Goal: Task Accomplishment & Management: Manage account settings

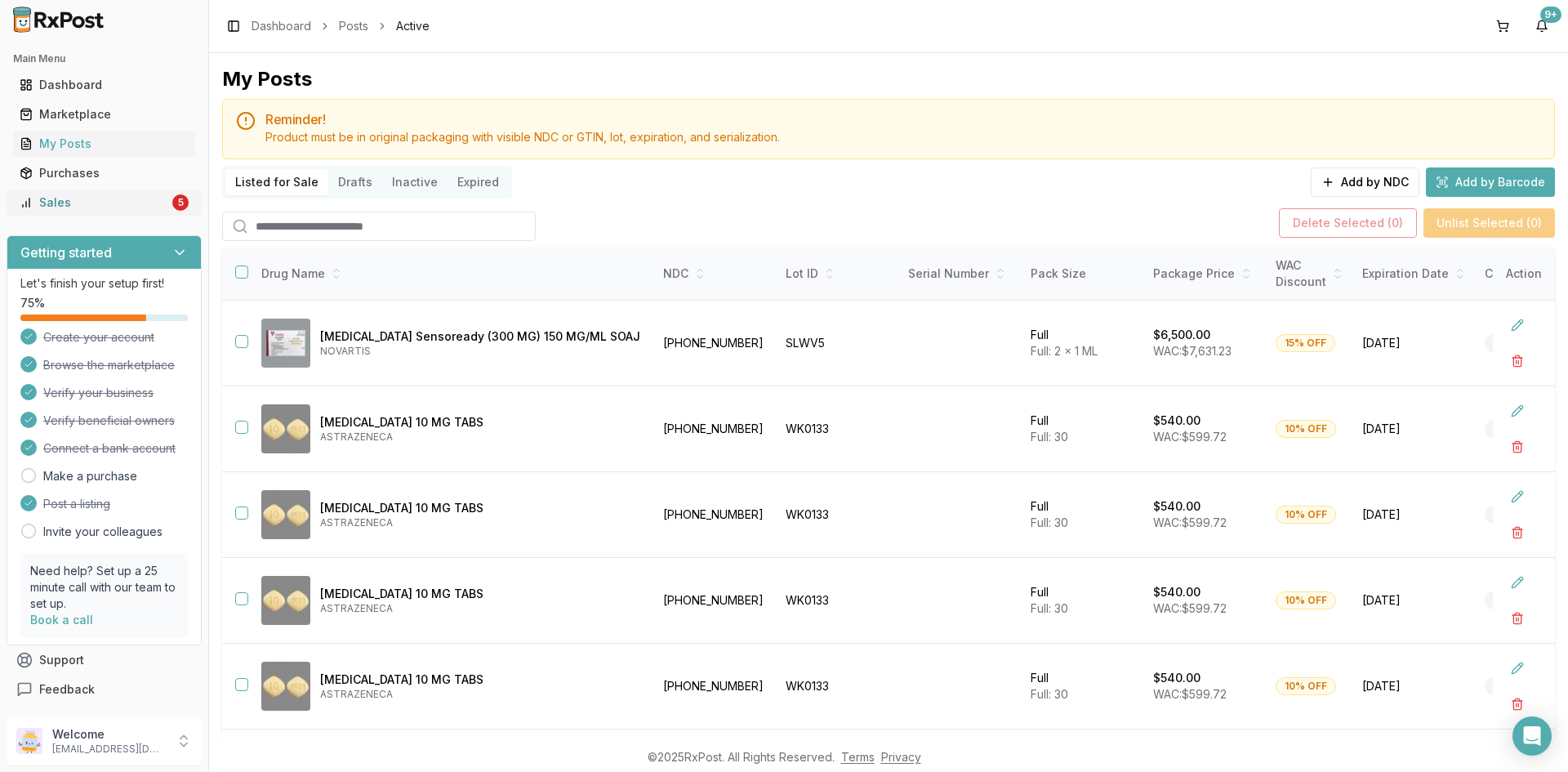
click at [120, 196] on div "Sales" at bounding box center [94, 202] width 150 height 17
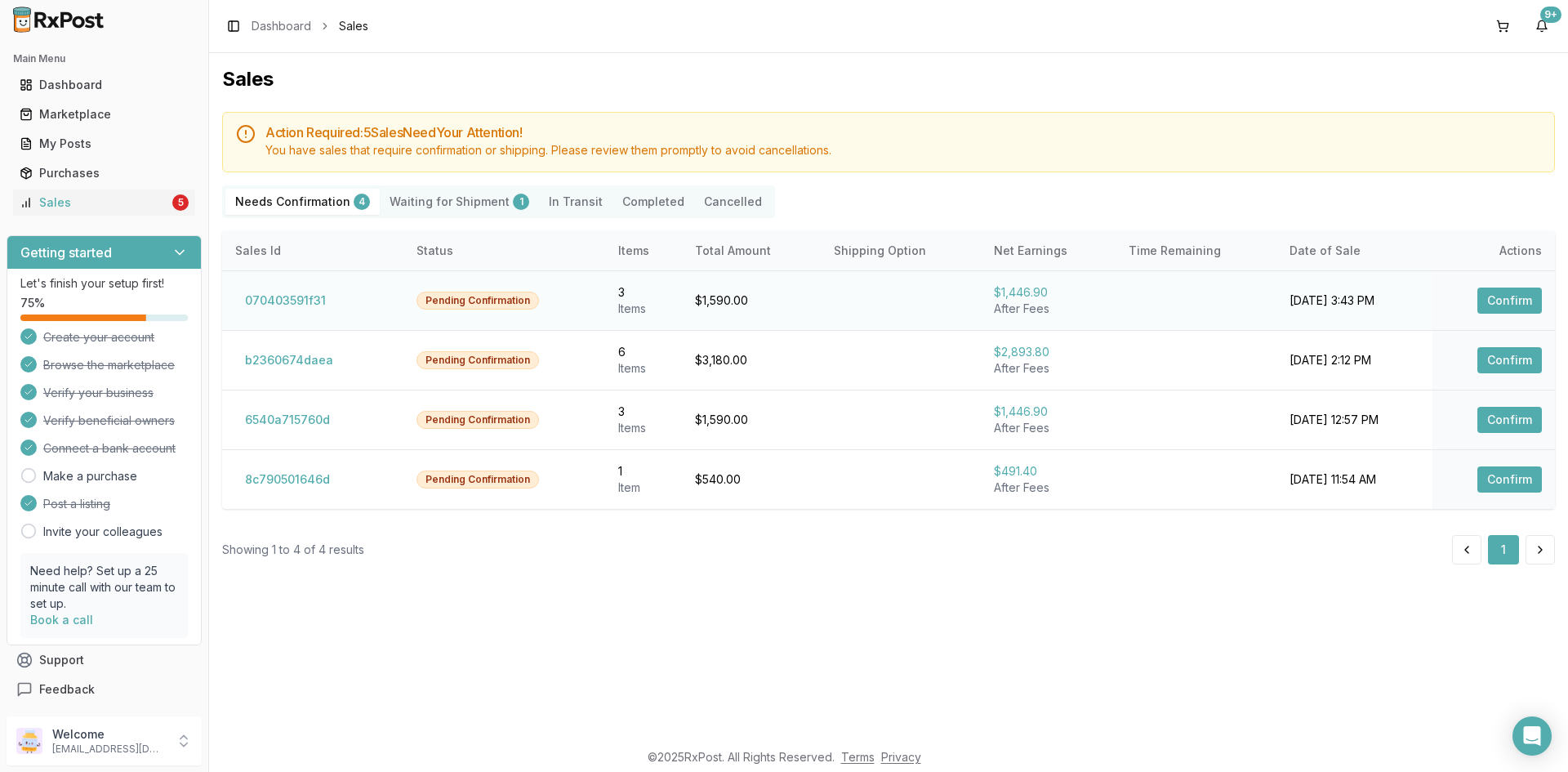
click at [1510, 304] on button "Confirm" at bounding box center [1510, 300] width 65 height 27
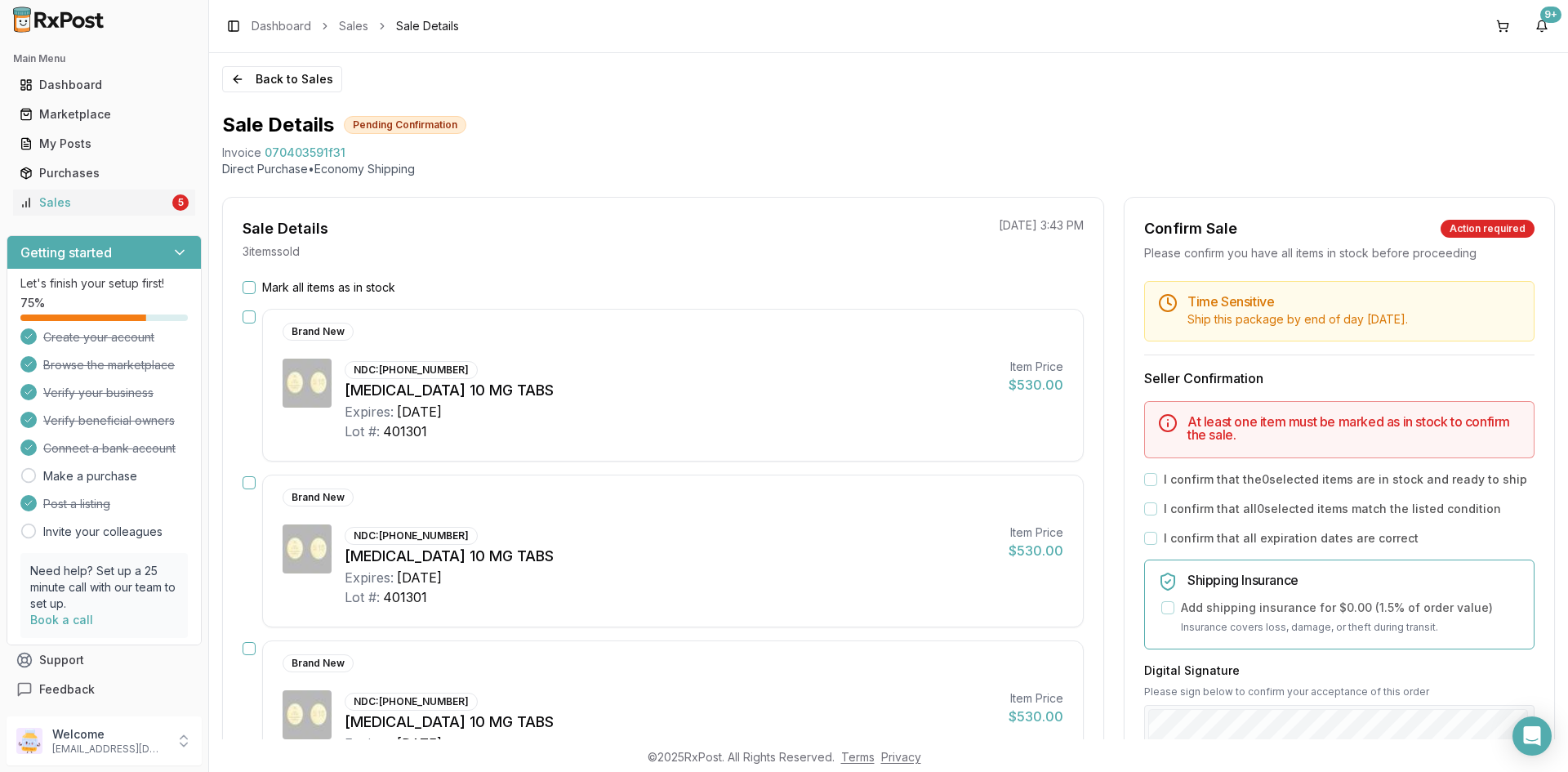
click at [247, 289] on button "Mark all items as in stock" at bounding box center [248, 287] width 13 height 13
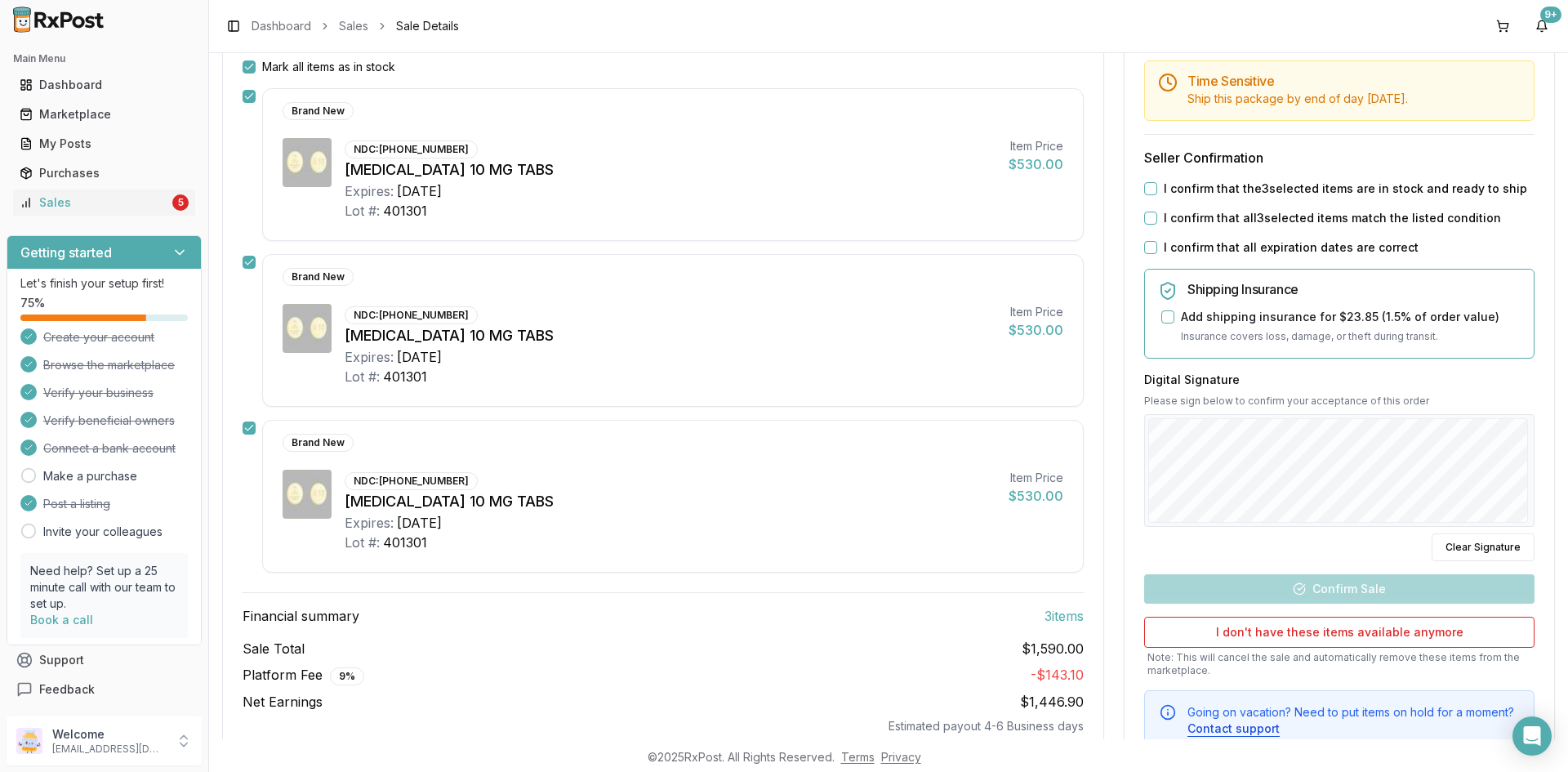
scroll to position [245, 0]
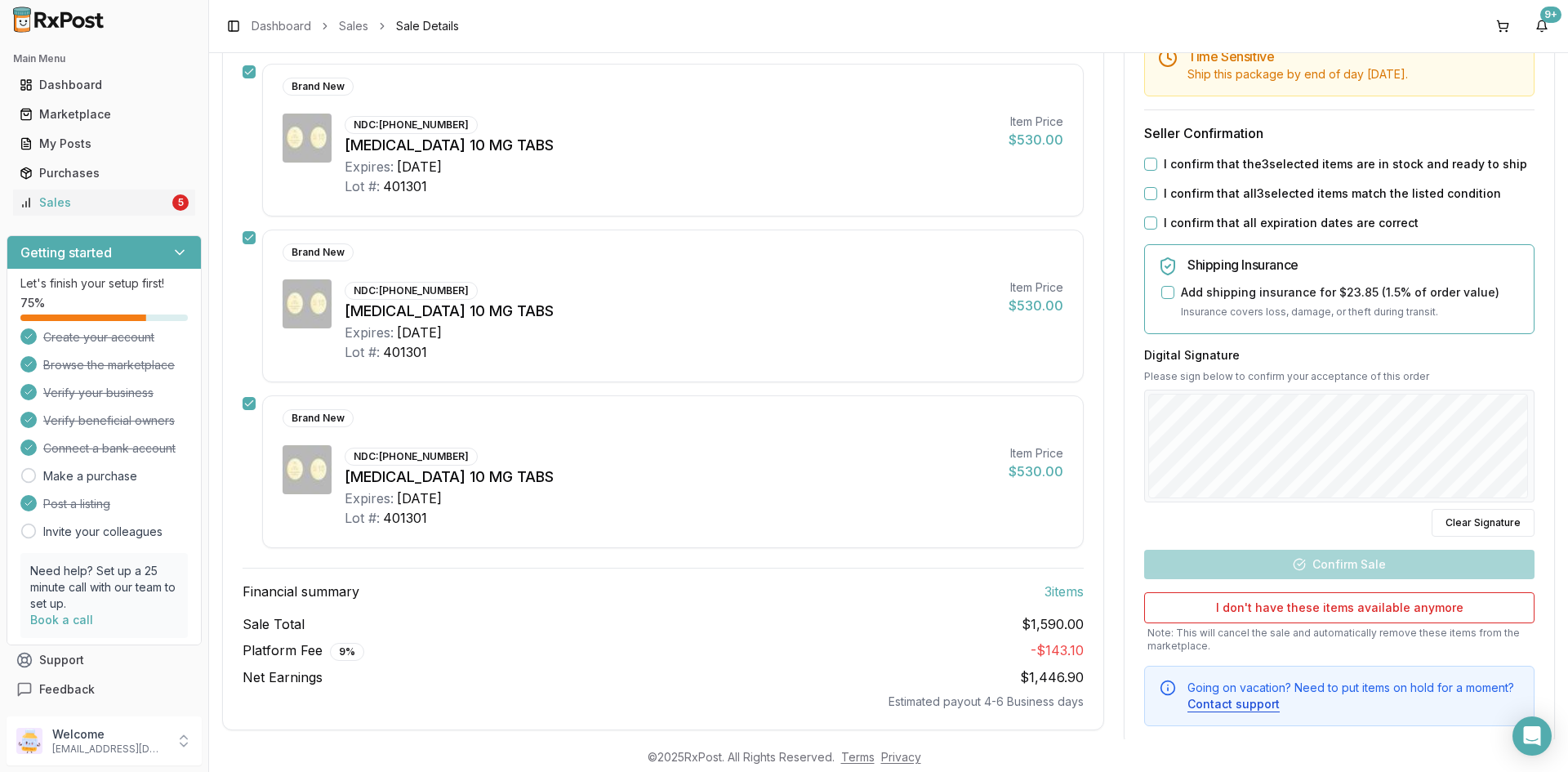
click at [1146, 164] on button "I confirm that the 3 selected items are in stock and ready to ship" at bounding box center [1150, 163] width 13 height 13
click at [1148, 192] on button "I confirm that all 3 selected items match the listed condition" at bounding box center [1150, 193] width 13 height 13
click at [1147, 218] on button "I confirm that all expiration dates are correct" at bounding box center [1150, 223] width 13 height 13
click at [1563, 396] on div "Back to Sales Sale Details Pending Confirmation Invoice 070403591f31 Direct Pur…" at bounding box center [888, 396] width 1358 height 686
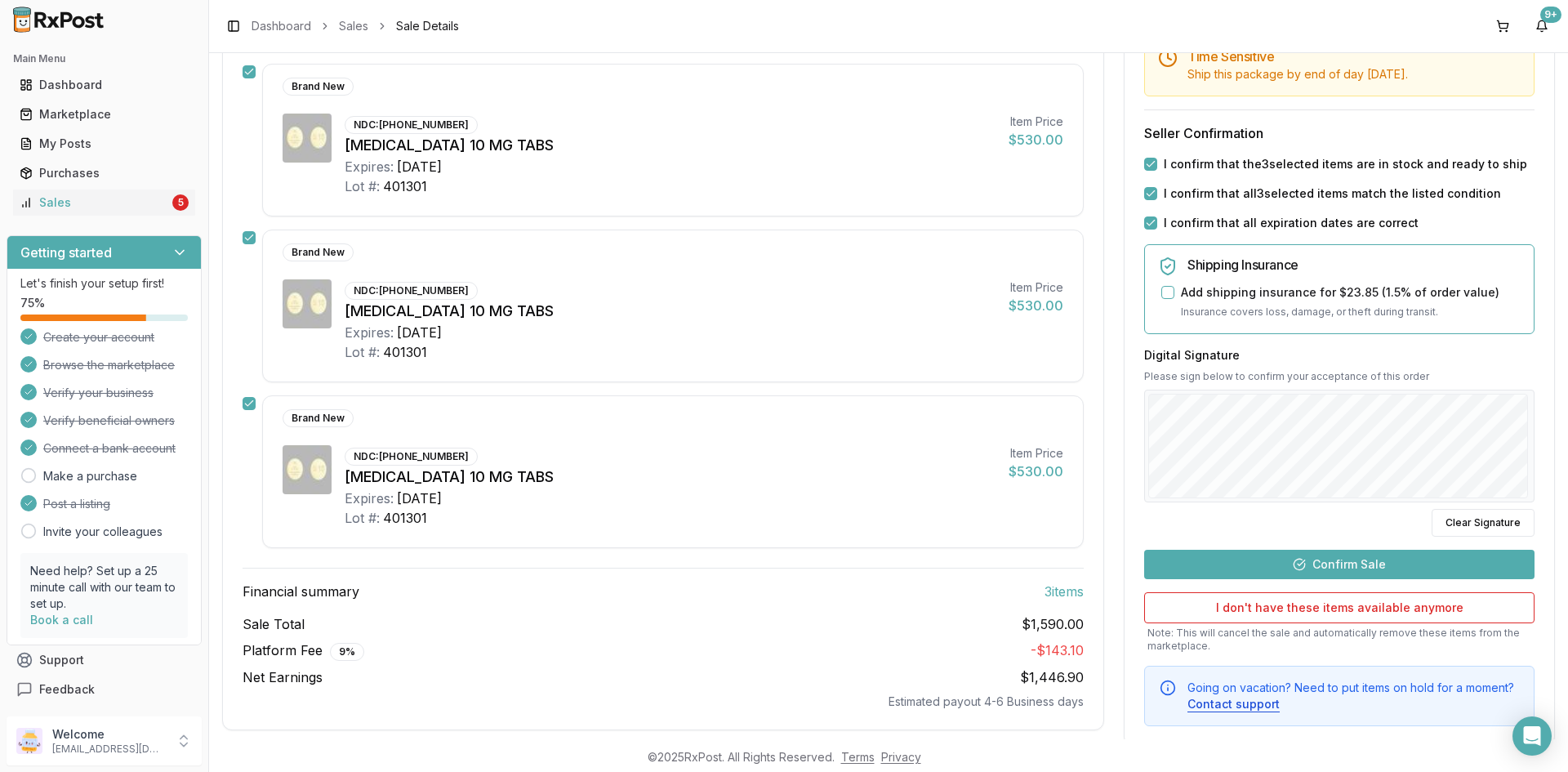
click at [1306, 566] on button "Confirm Sale" at bounding box center [1339, 564] width 390 height 30
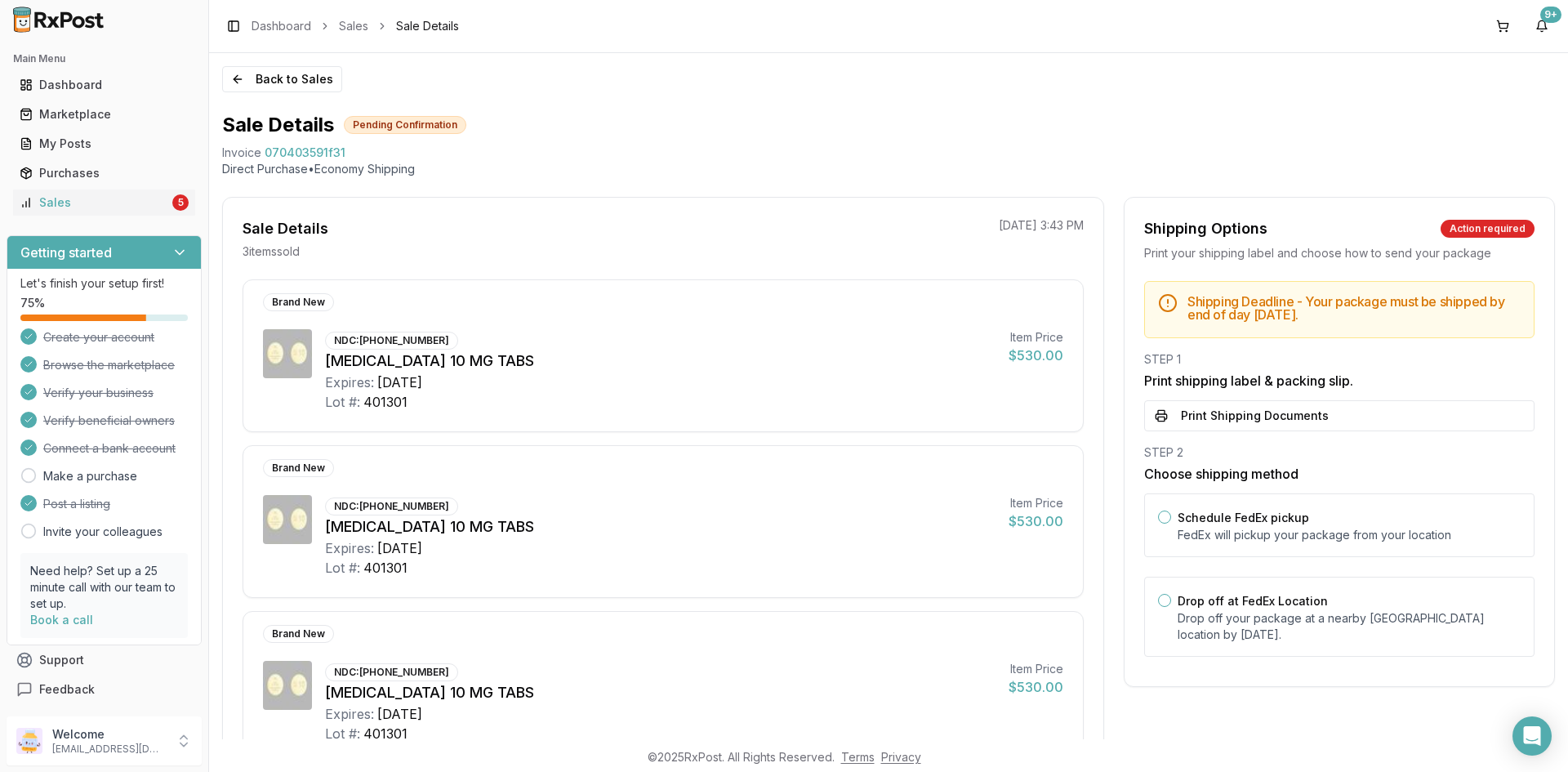
scroll to position [232, 0]
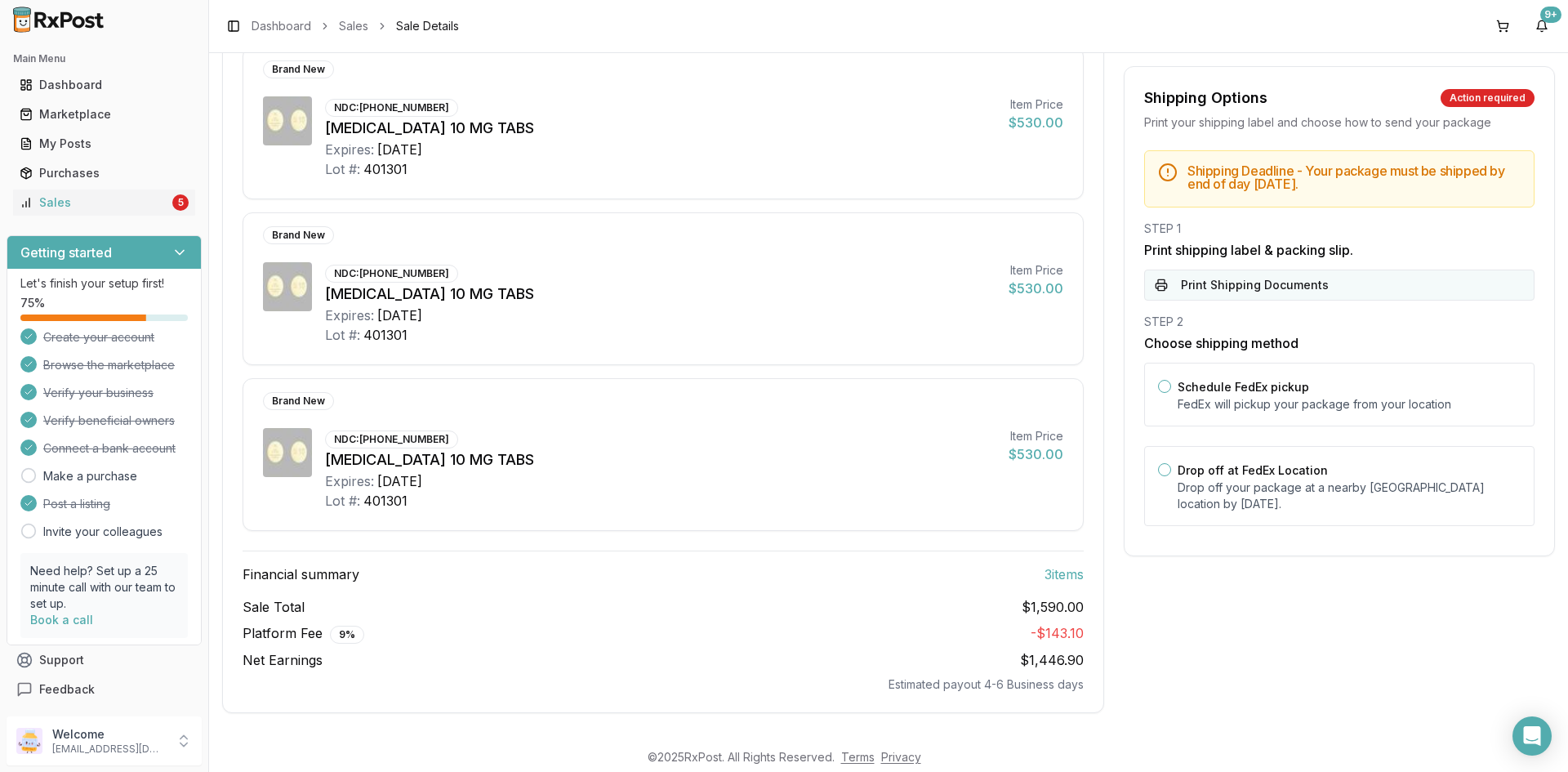
click at [1205, 282] on button "Print Shipping Documents" at bounding box center [1339, 286] width 390 height 32
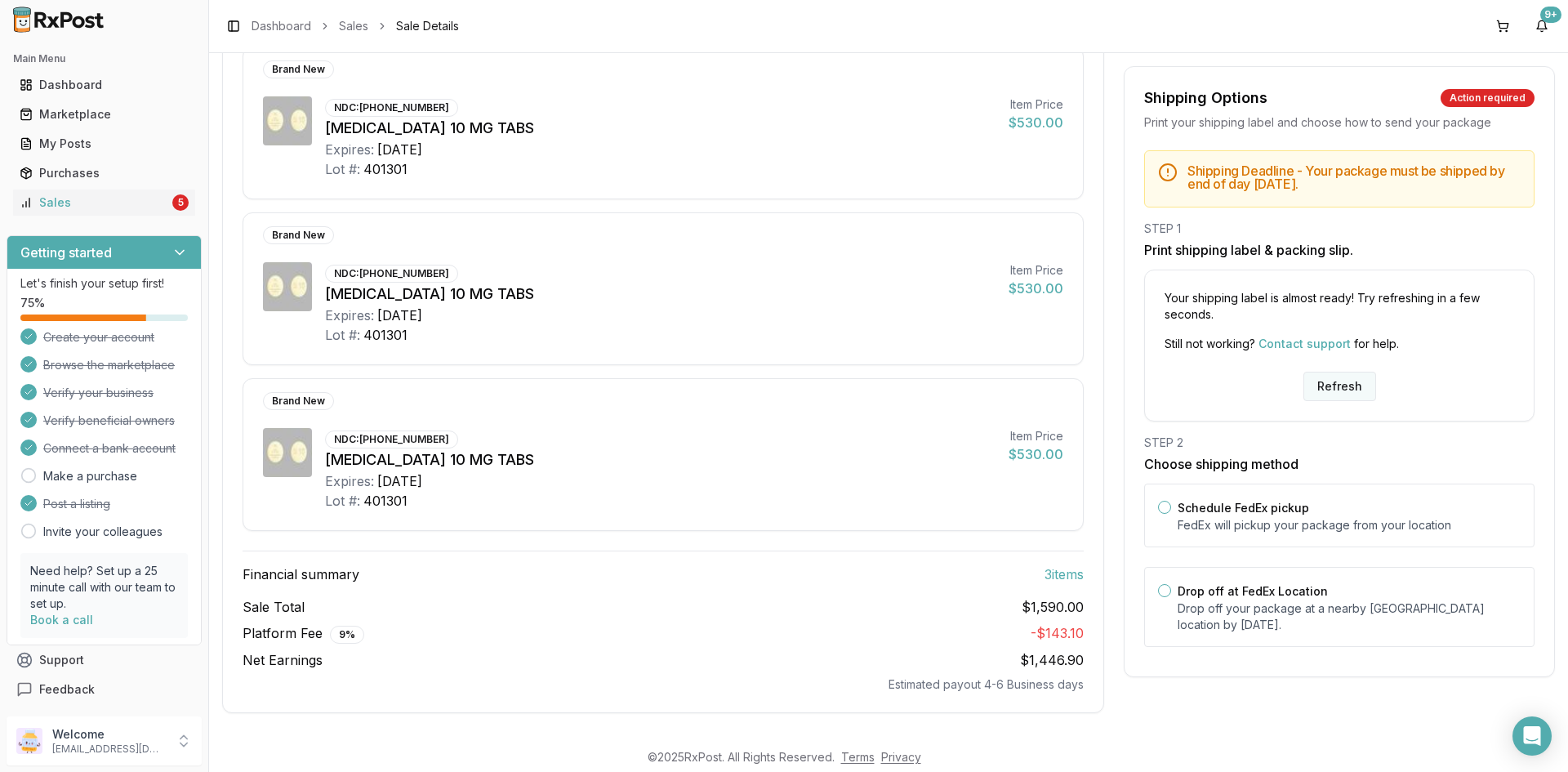
click at [1327, 388] on button "Refresh" at bounding box center [1340, 386] width 73 height 30
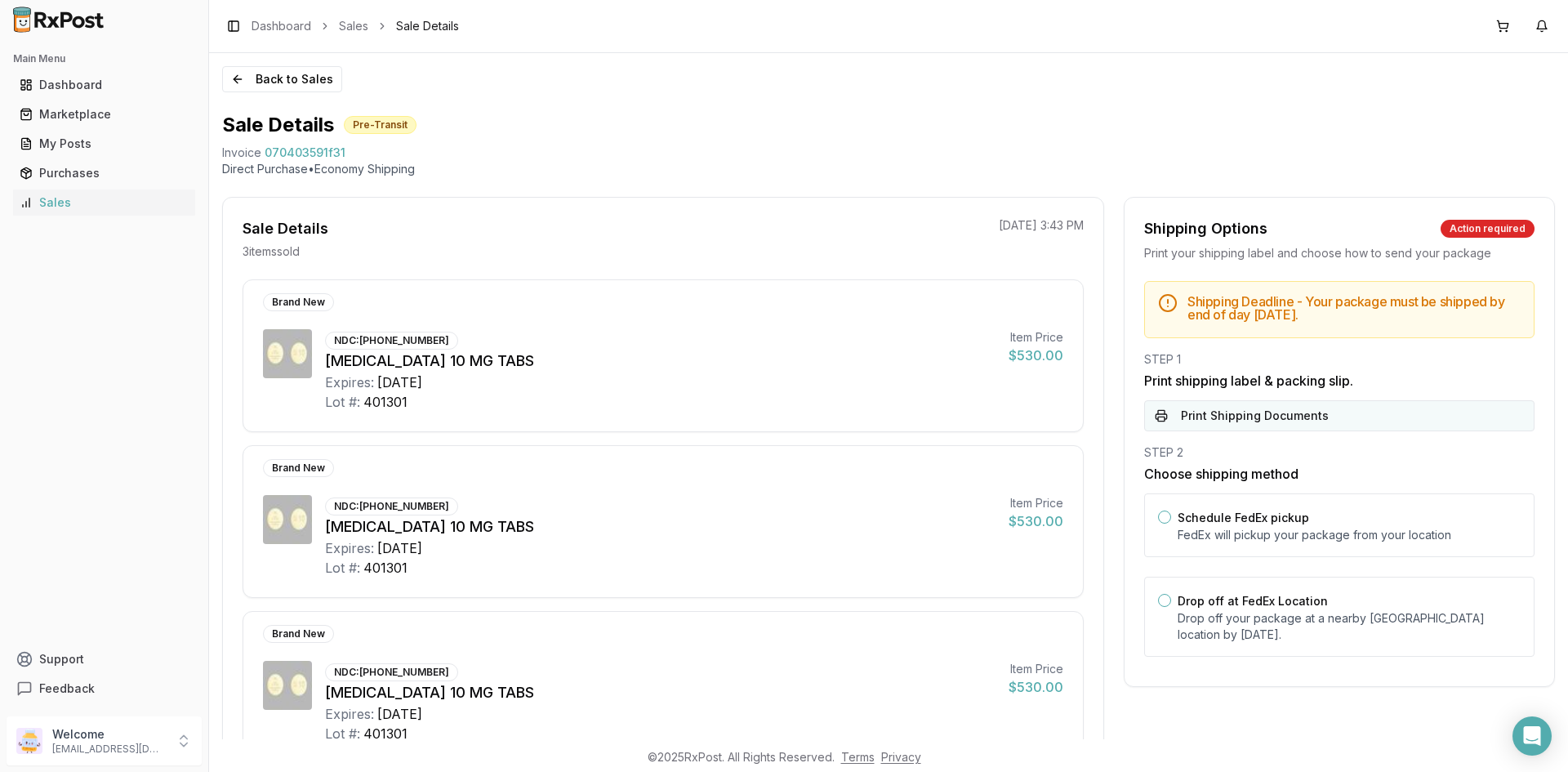
click at [1309, 412] on button "Print Shipping Documents" at bounding box center [1339, 416] width 390 height 32
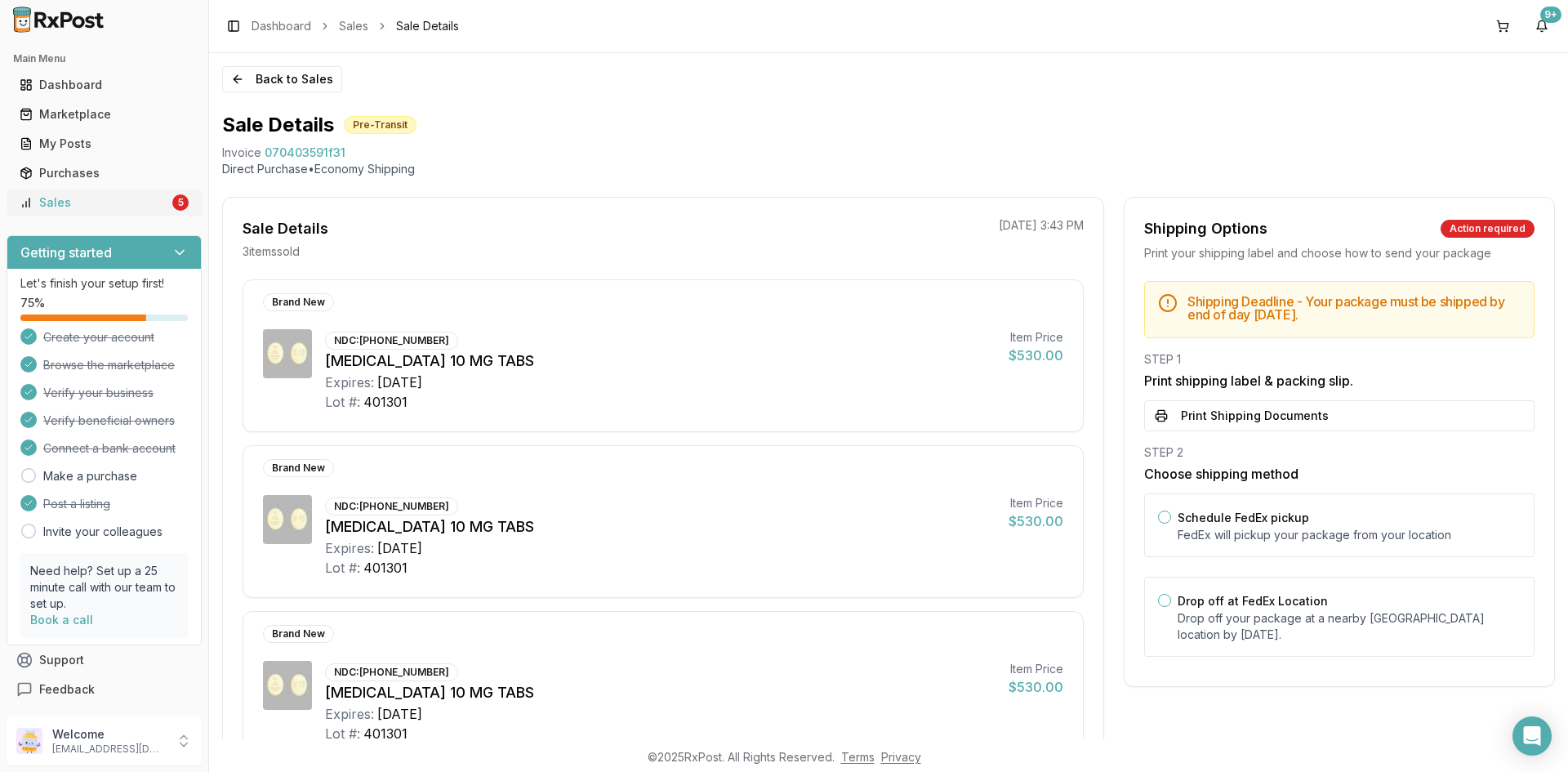
click at [95, 196] on div "Sales" at bounding box center [94, 202] width 150 height 17
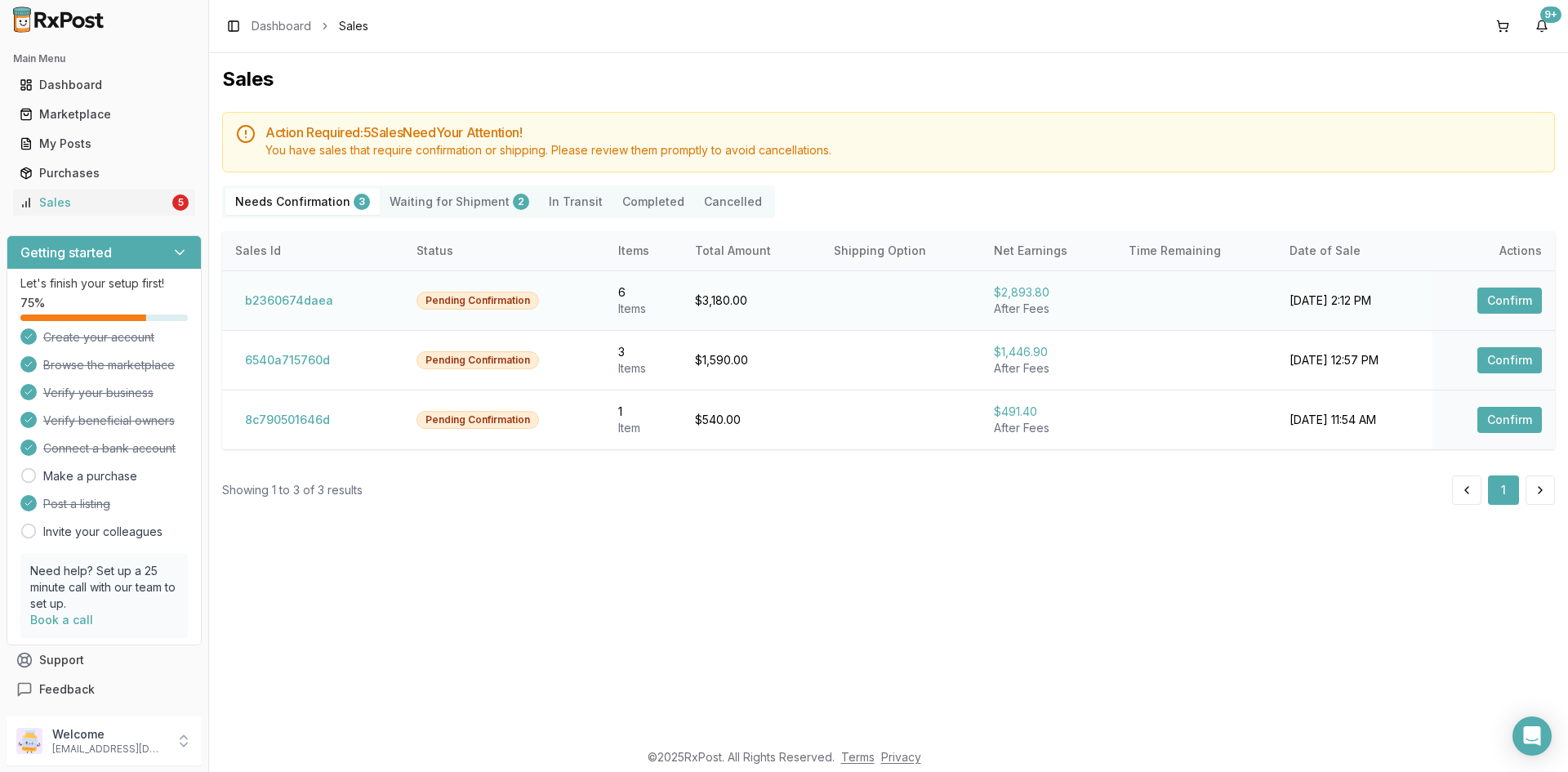
click at [1491, 305] on button "Confirm" at bounding box center [1510, 300] width 65 height 27
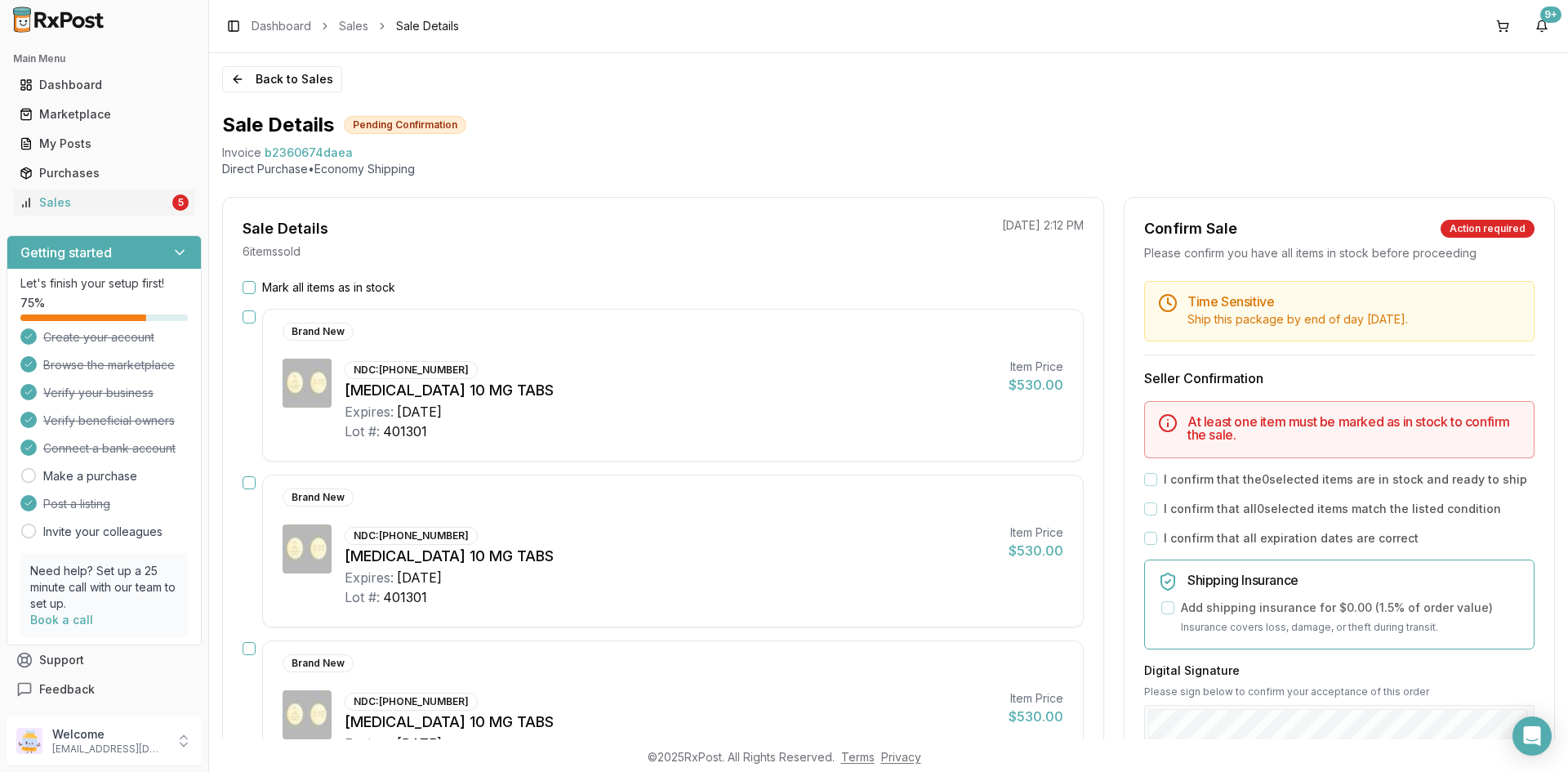
click at [252, 285] on button "Mark all items as in stock" at bounding box center [248, 287] width 13 height 13
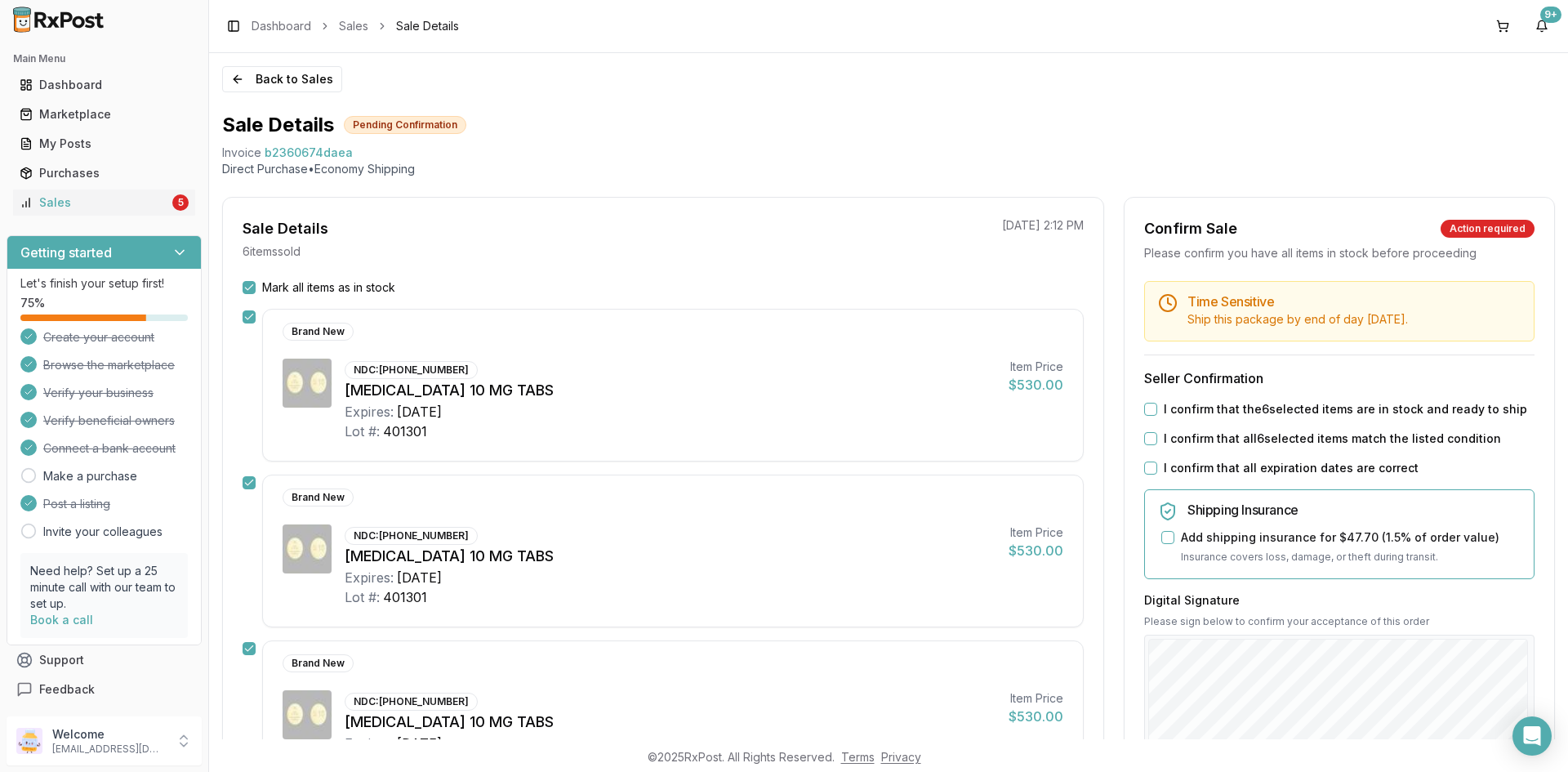
click at [1149, 415] on button "I confirm that the 6 selected items are in stock and ready to ship" at bounding box center [1150, 409] width 13 height 13
click at [1144, 440] on button "I confirm that all 6 selected items match the listed condition" at bounding box center [1150, 438] width 13 height 13
click at [1147, 472] on button "I confirm that all expiration dates are correct" at bounding box center [1150, 468] width 13 height 13
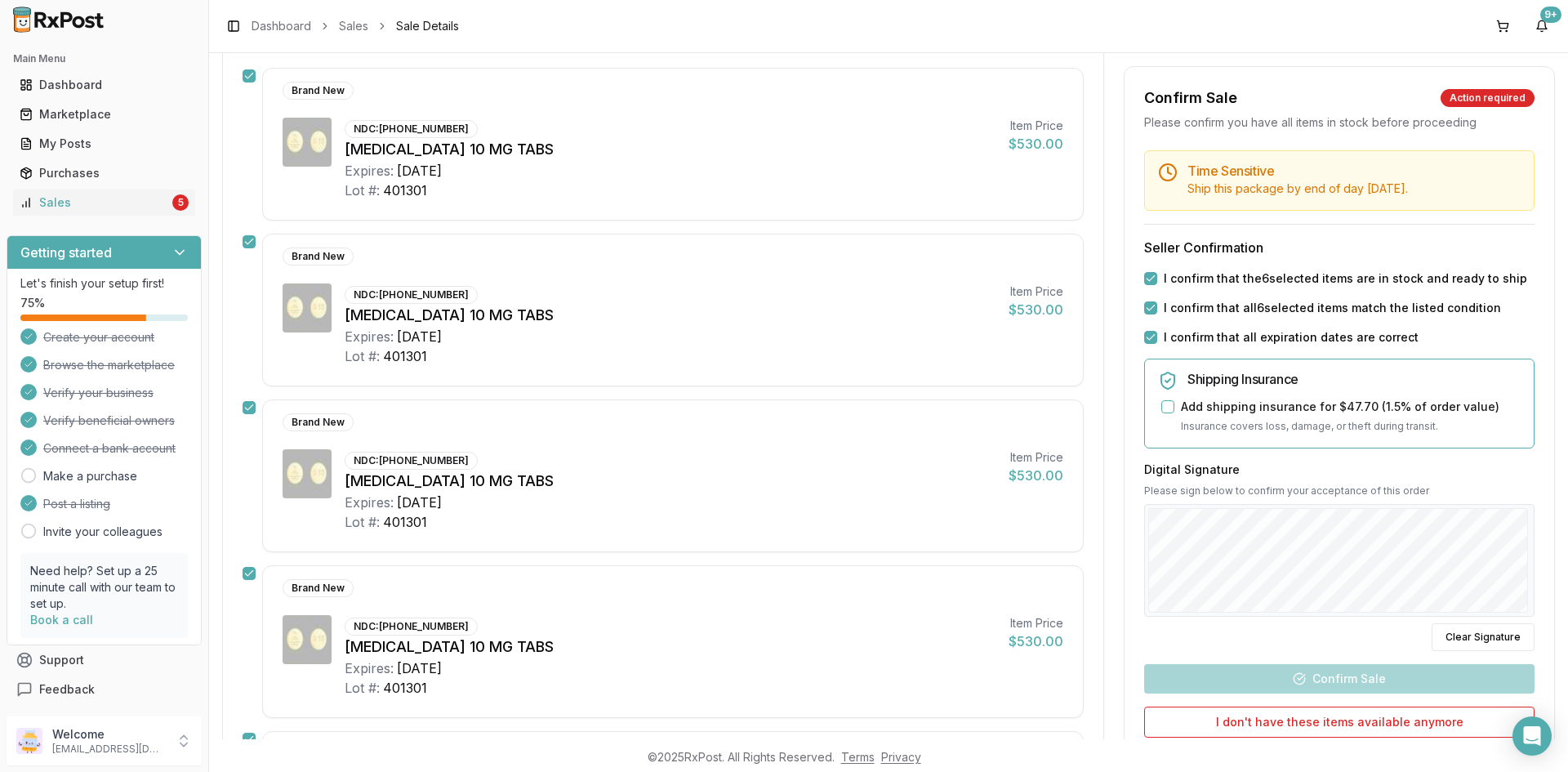
scroll to position [245, 0]
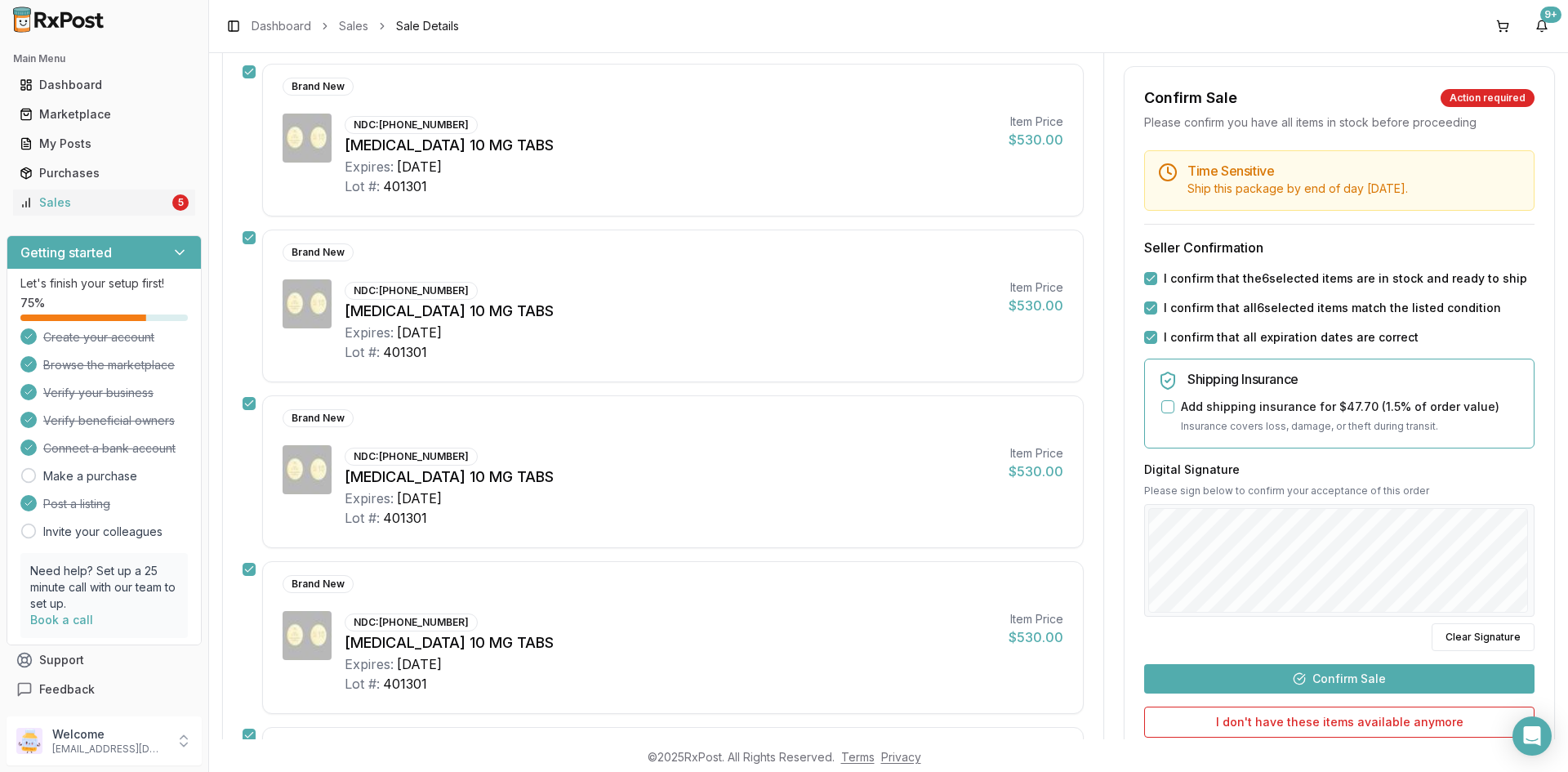
click at [1370, 678] on button "Confirm Sale" at bounding box center [1339, 678] width 390 height 30
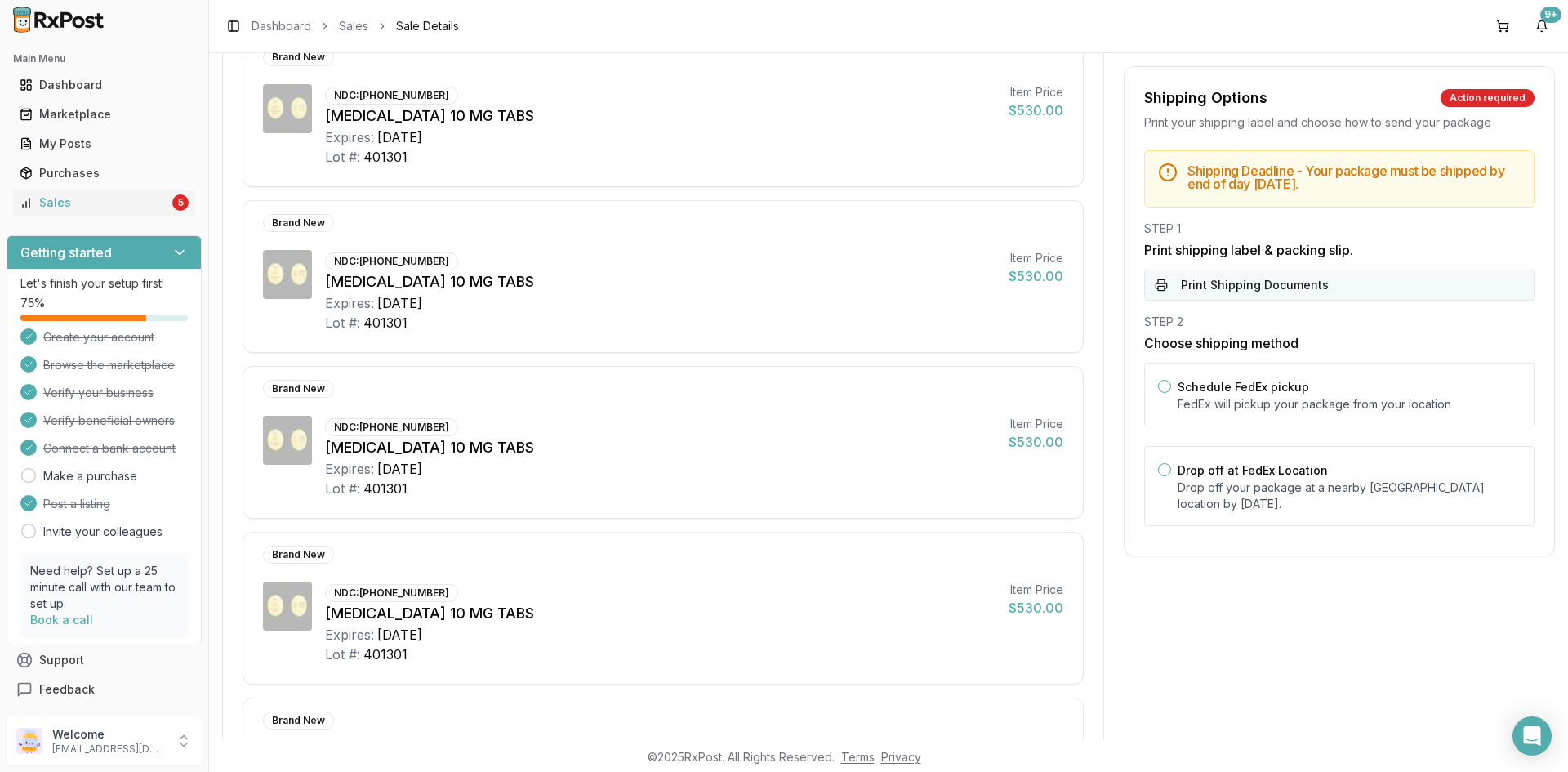
click at [1195, 277] on button "Print Shipping Documents" at bounding box center [1339, 286] width 390 height 32
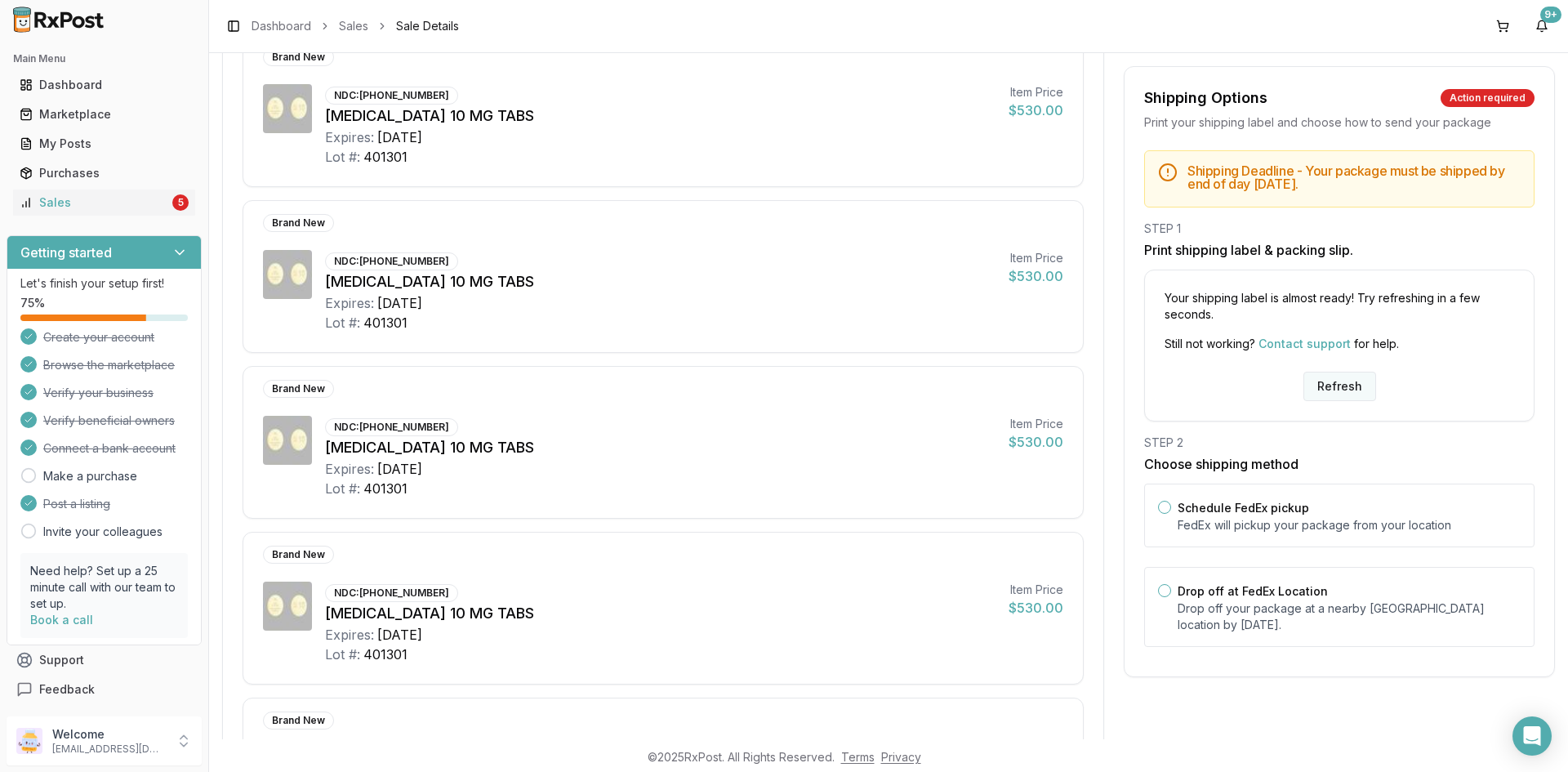
click at [1317, 387] on button "Refresh" at bounding box center [1340, 386] width 73 height 30
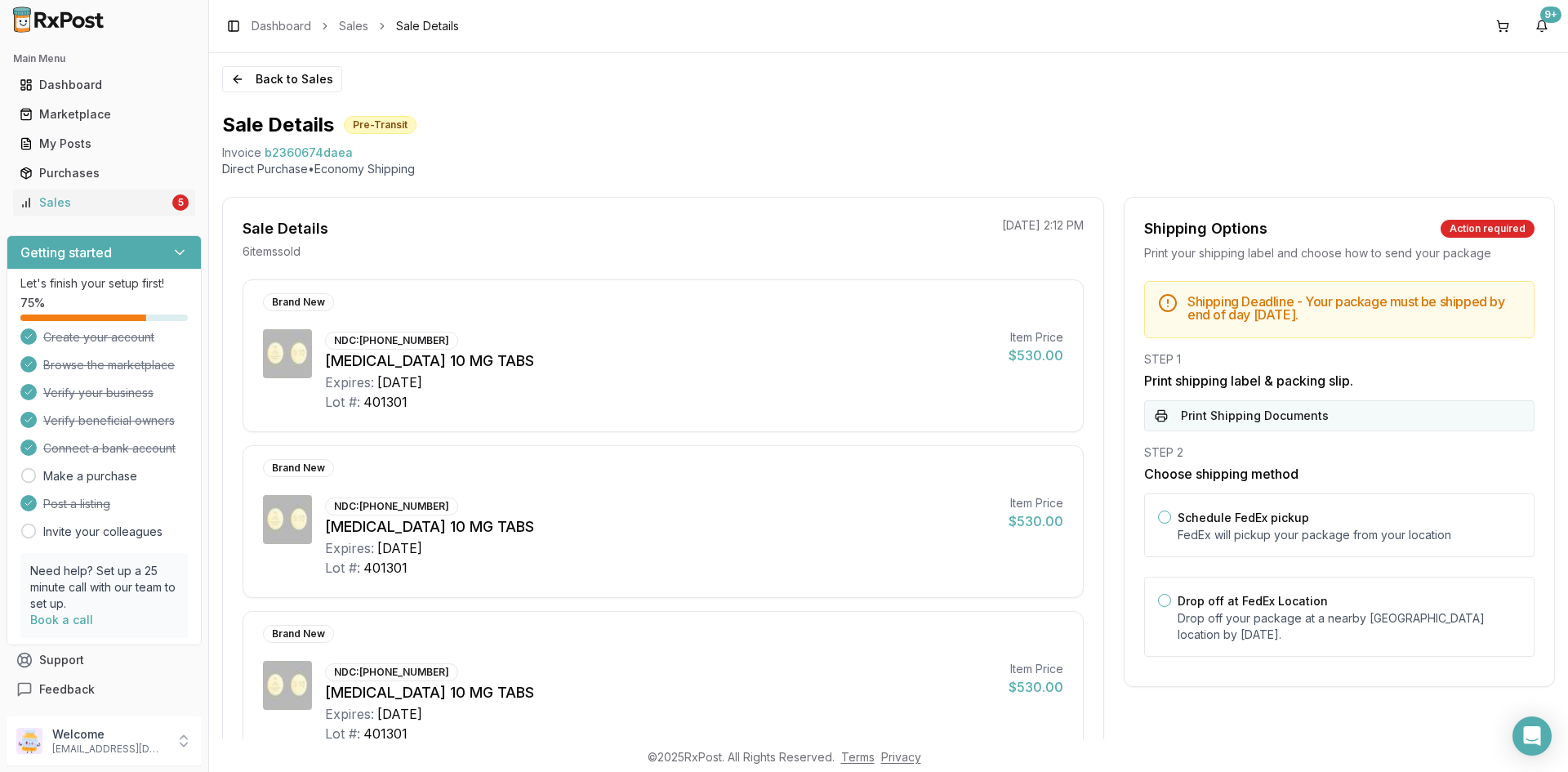
click at [1301, 418] on button "Print Shipping Documents" at bounding box center [1339, 416] width 390 height 32
click at [78, 192] on link "Sales 5" at bounding box center [103, 203] width 182 height 30
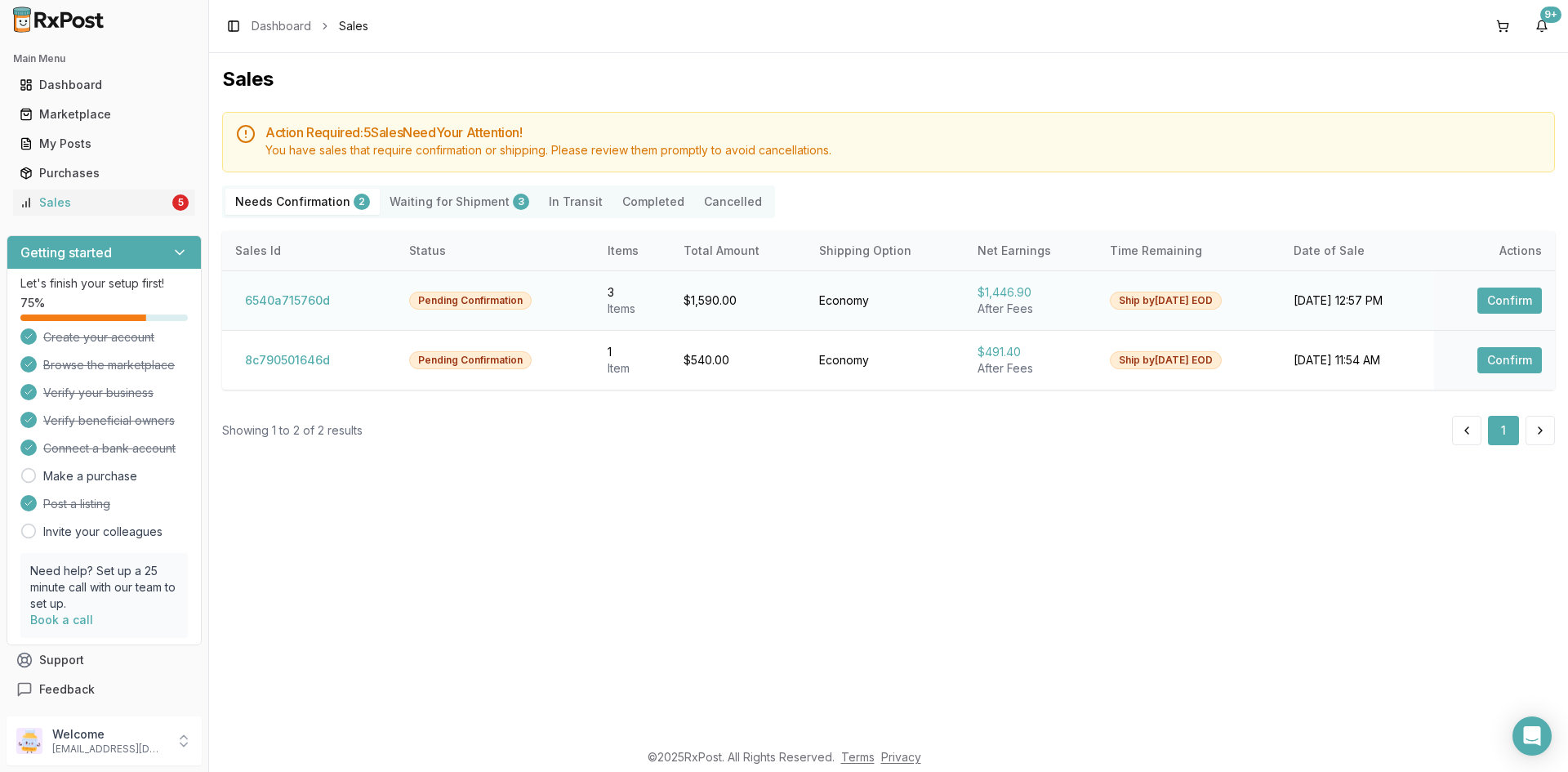
click at [1516, 298] on button "Confirm" at bounding box center [1510, 300] width 65 height 27
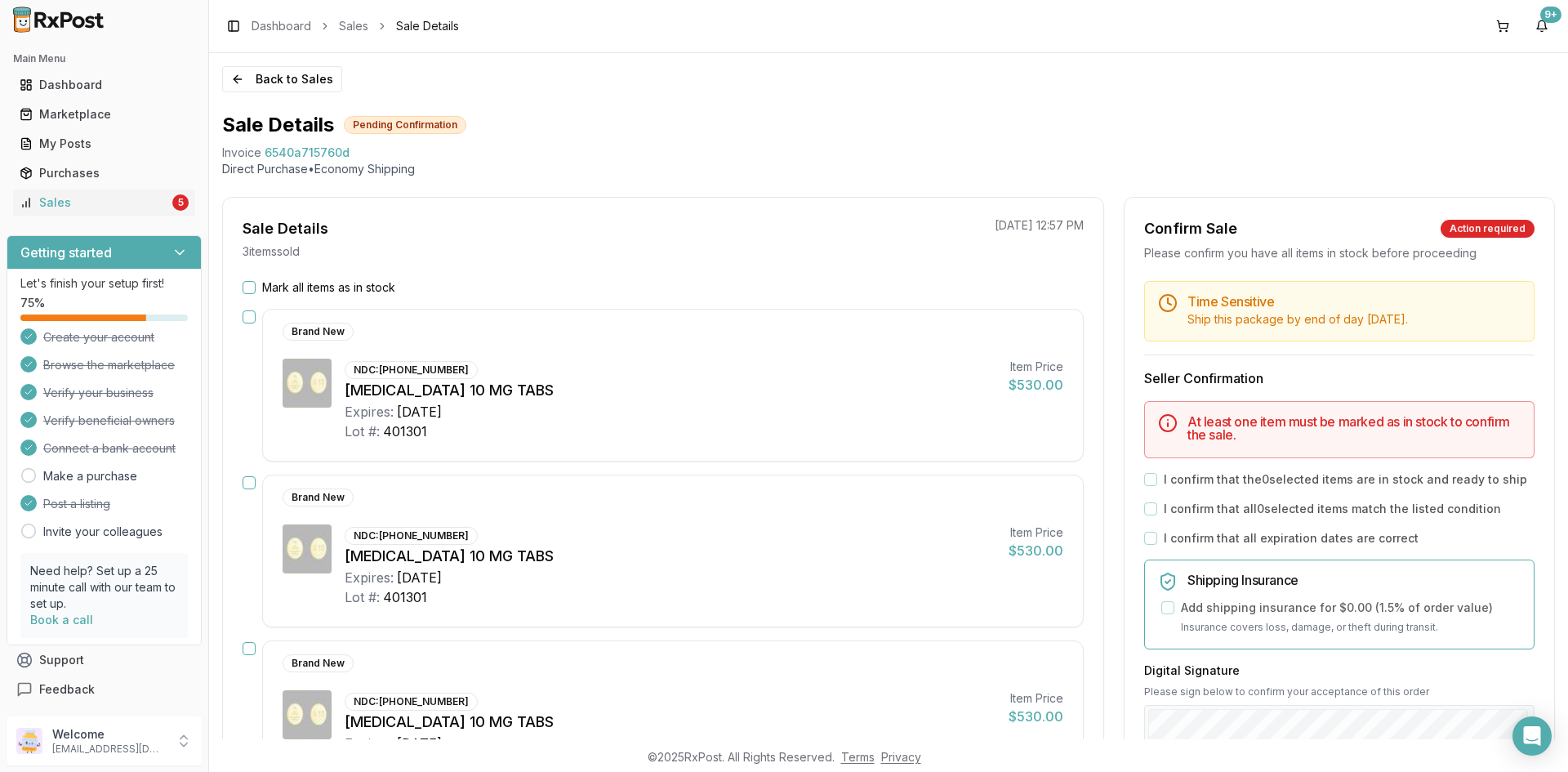
click at [246, 283] on button "Mark all items as in stock" at bounding box center [248, 287] width 13 height 13
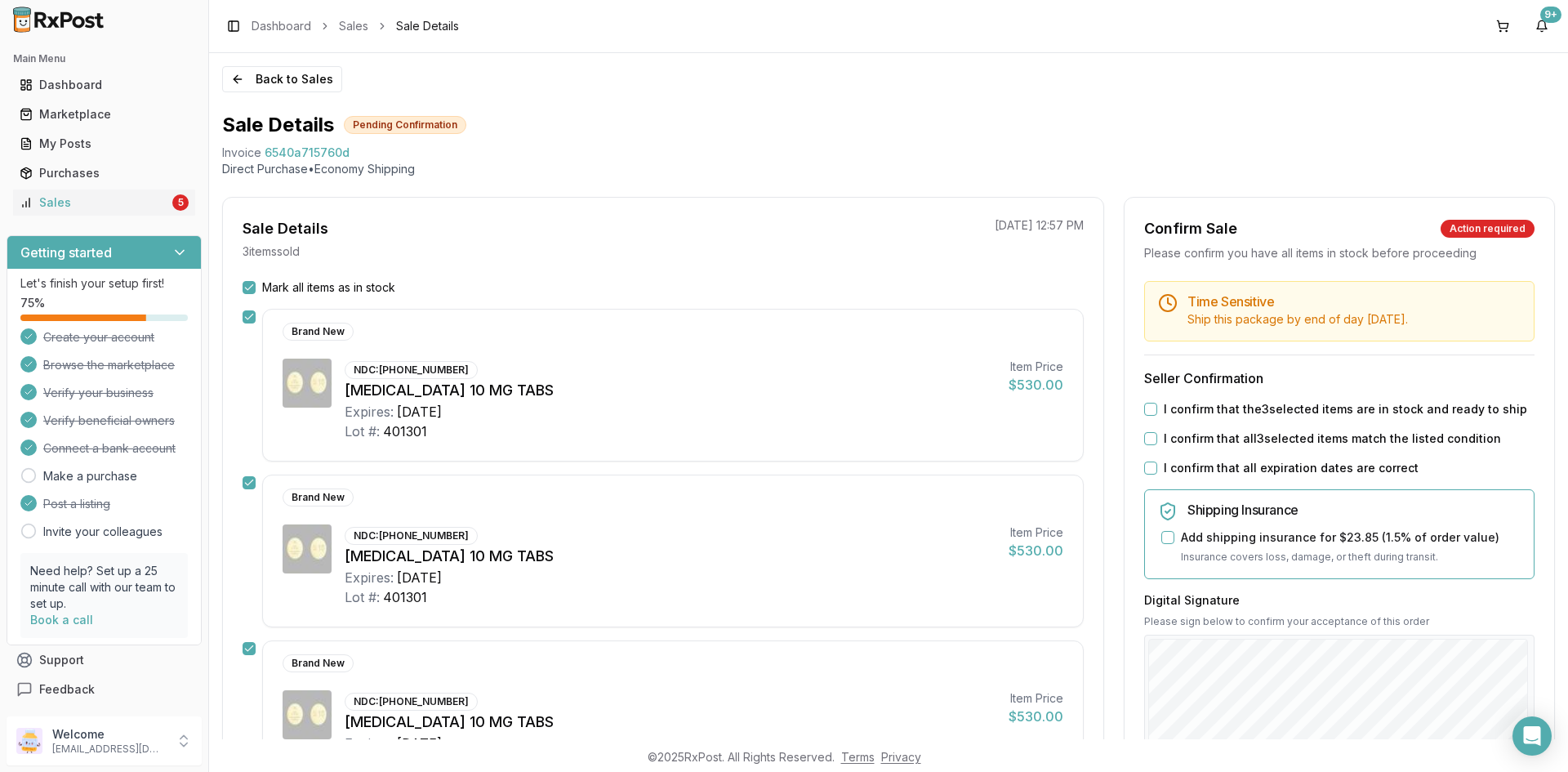
scroll to position [245, 0]
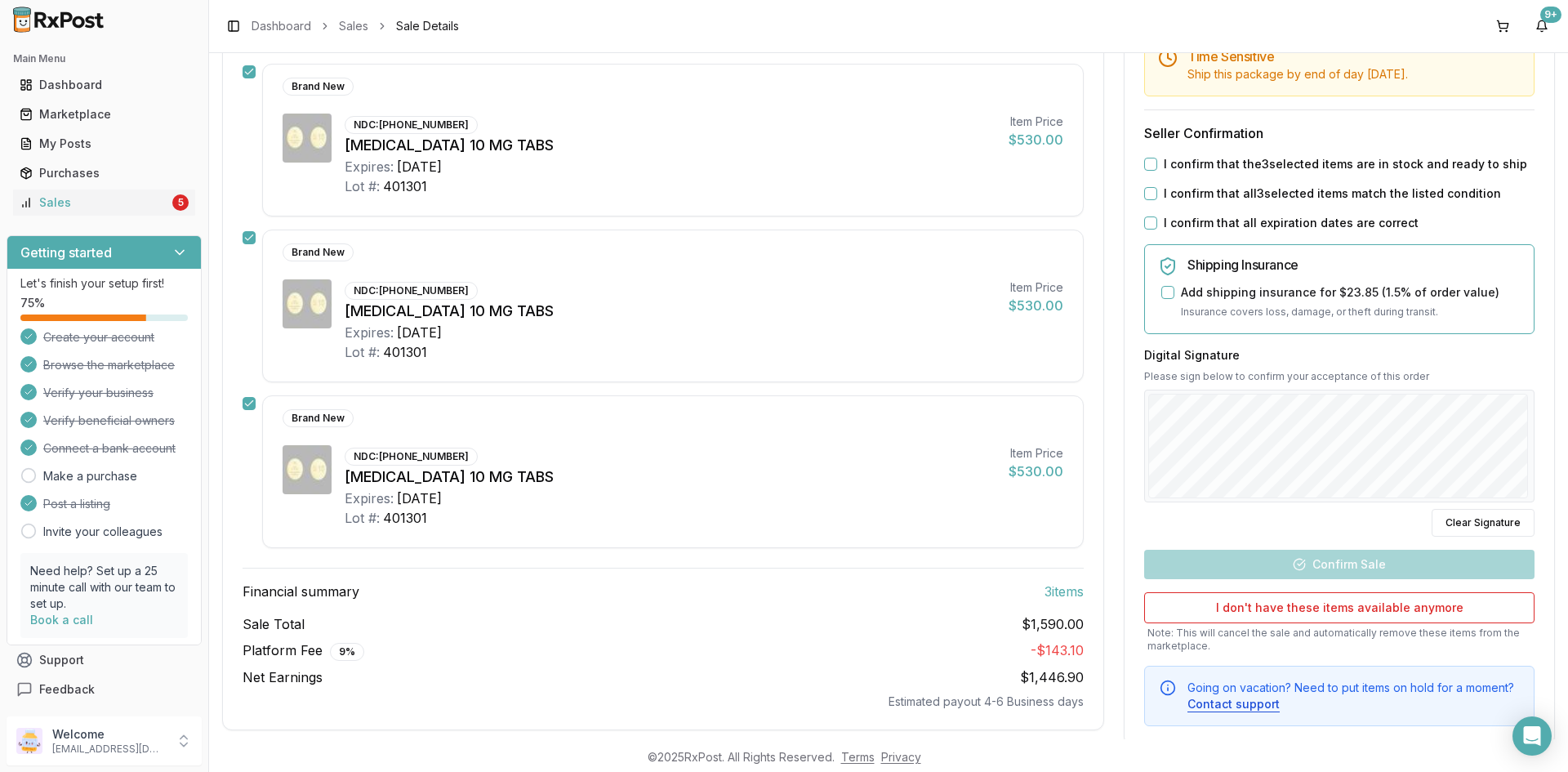
click at [1144, 165] on button "I confirm that the 3 selected items are in stock and ready to ship" at bounding box center [1150, 163] width 13 height 13
click at [1149, 195] on button "I confirm that all 3 selected items match the listed condition" at bounding box center [1150, 193] width 13 height 13
click at [1150, 223] on button "I confirm that all expiration dates are correct" at bounding box center [1150, 223] width 13 height 13
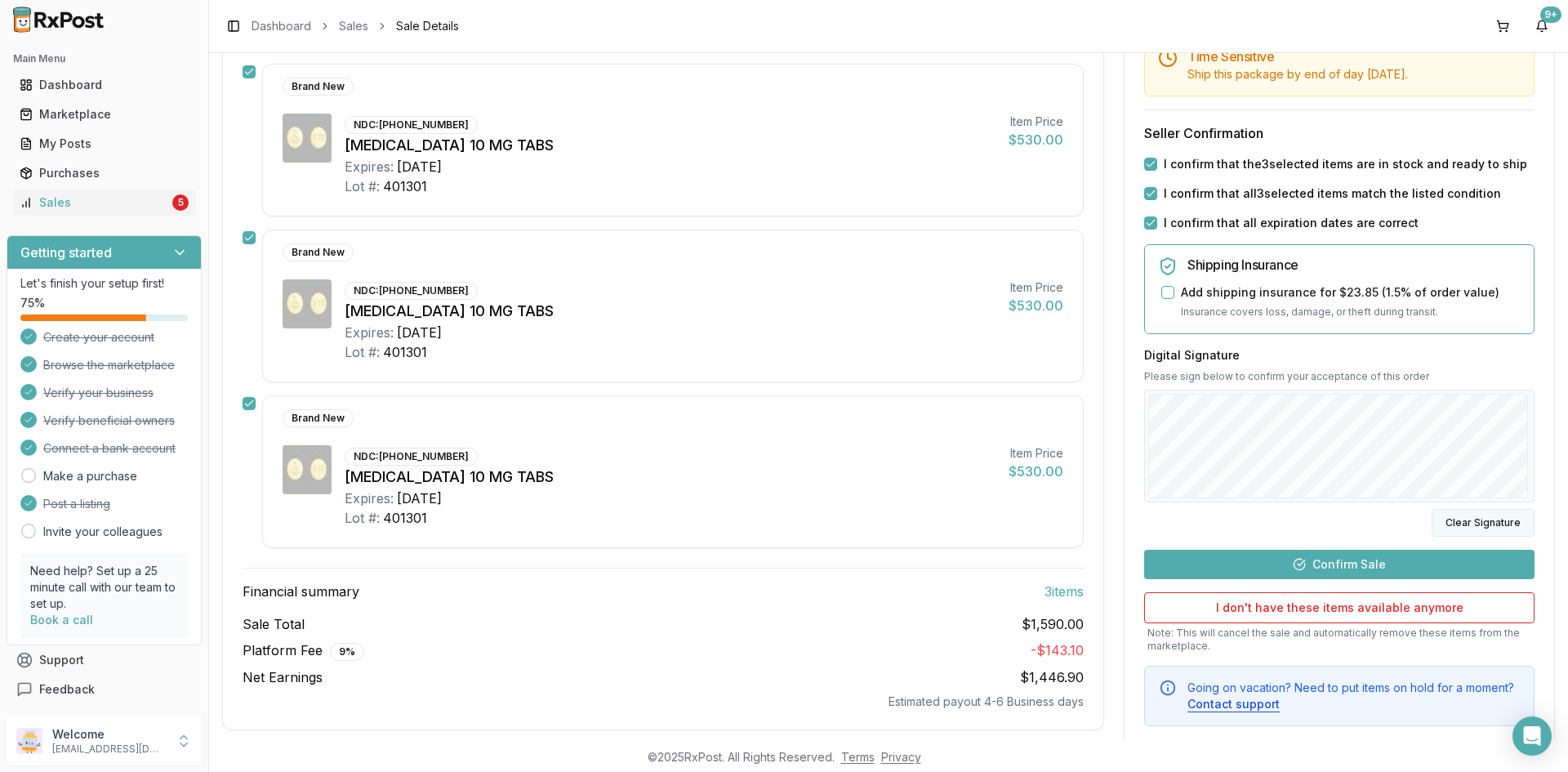
click at [1460, 527] on button "Clear Signature" at bounding box center [1482, 523] width 103 height 28
click at [1438, 558] on button "Confirm Sale" at bounding box center [1339, 564] width 390 height 30
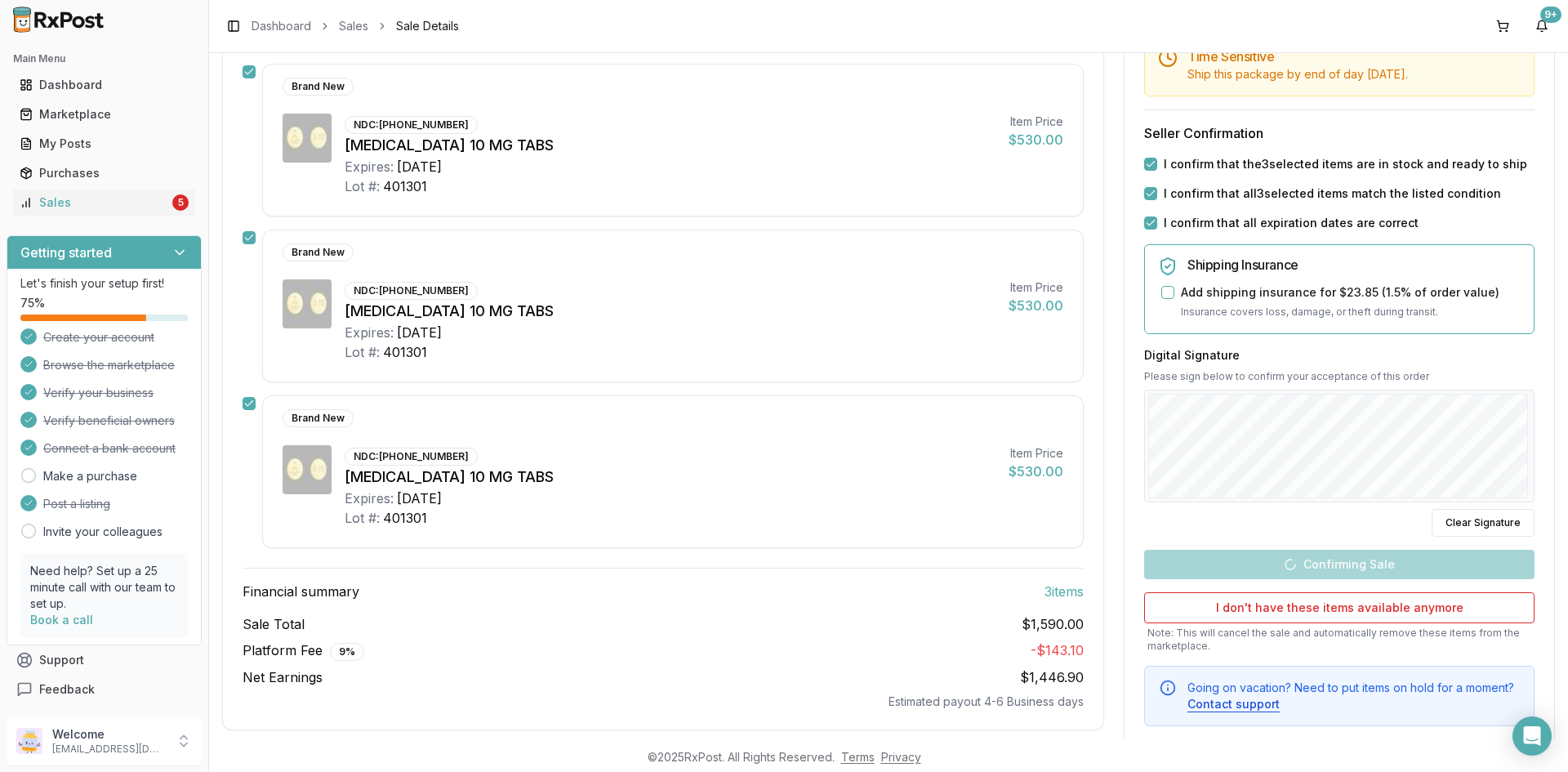
scroll to position [232, 0]
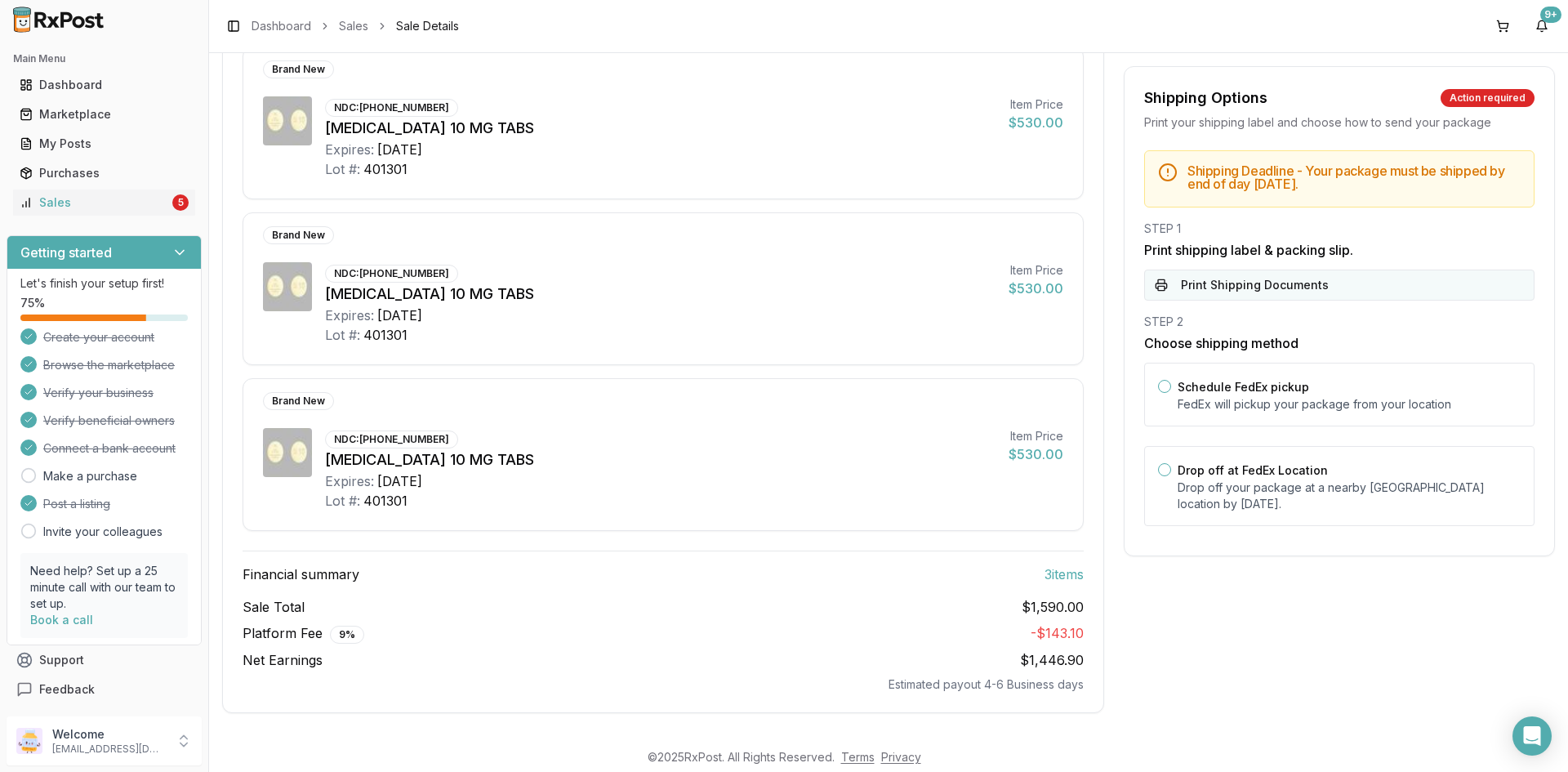
click at [1165, 279] on button "Print Shipping Documents" at bounding box center [1339, 286] width 390 height 32
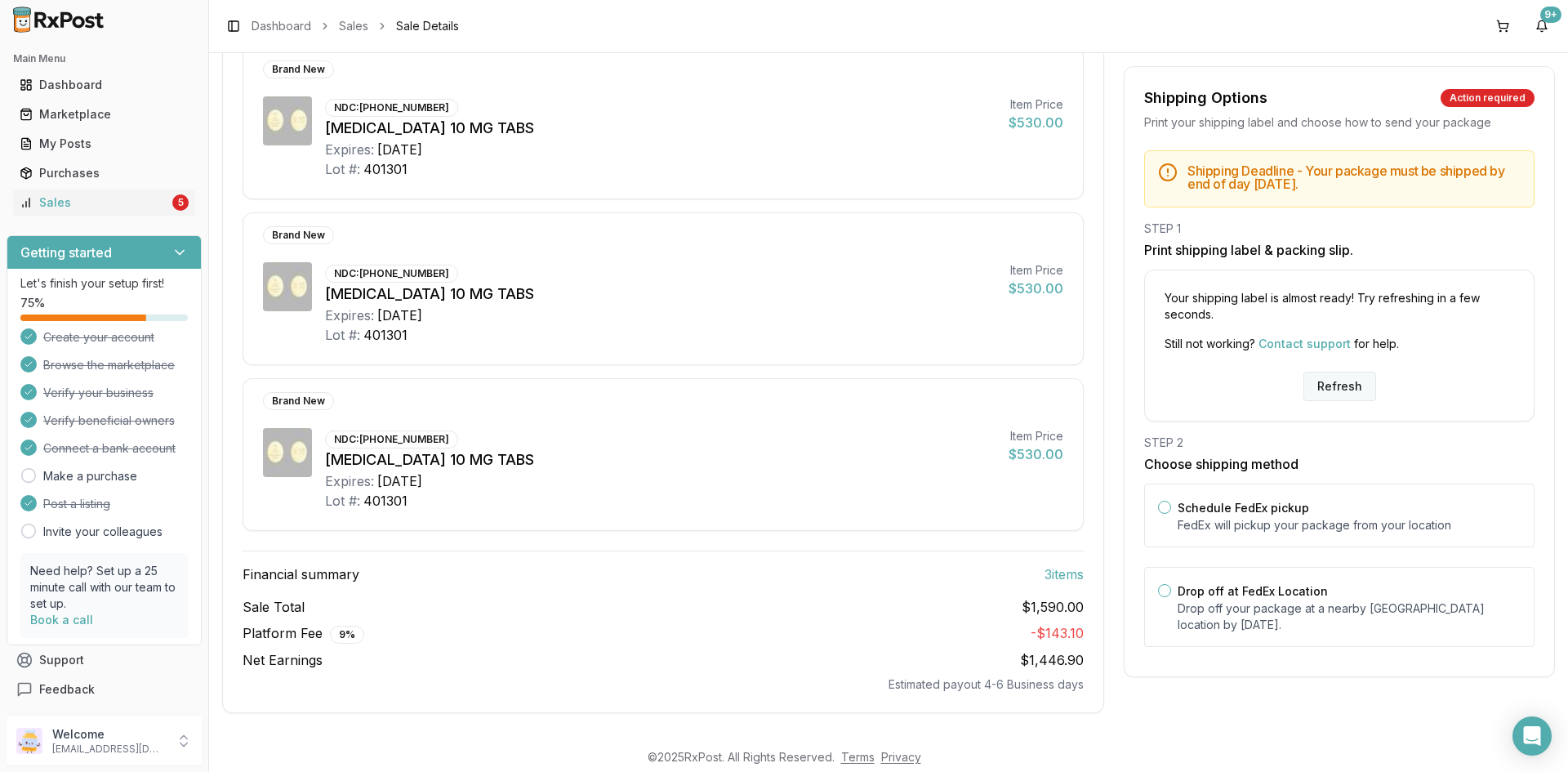
click at [1338, 383] on button "Refresh" at bounding box center [1340, 386] width 73 height 30
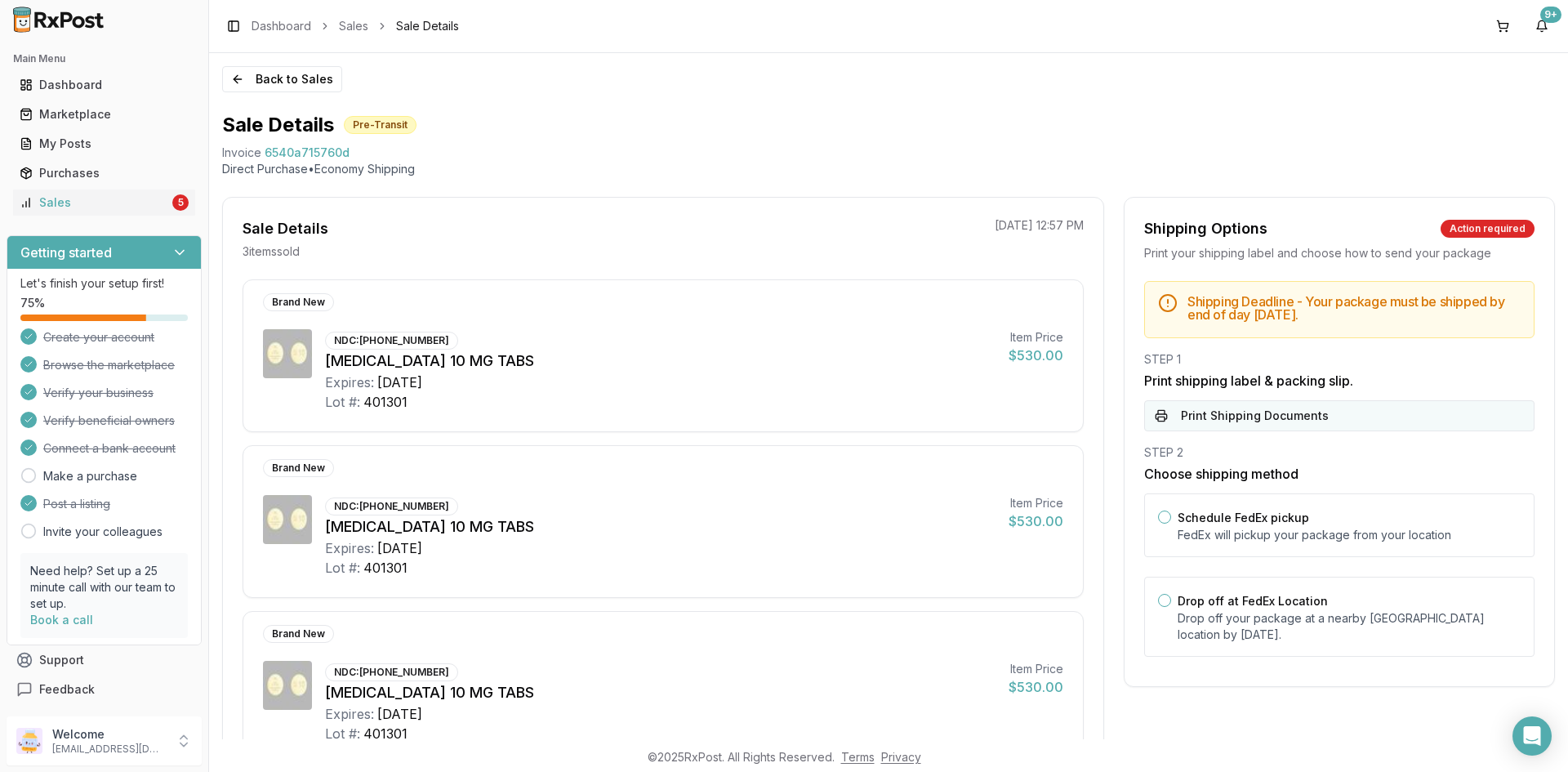
click at [1298, 421] on button "Print Shipping Documents" at bounding box center [1339, 416] width 390 height 32
click at [1298, 420] on button "Print Shipping Documents" at bounding box center [1339, 416] width 390 height 32
click at [112, 205] on div "Sales" at bounding box center [94, 202] width 150 height 17
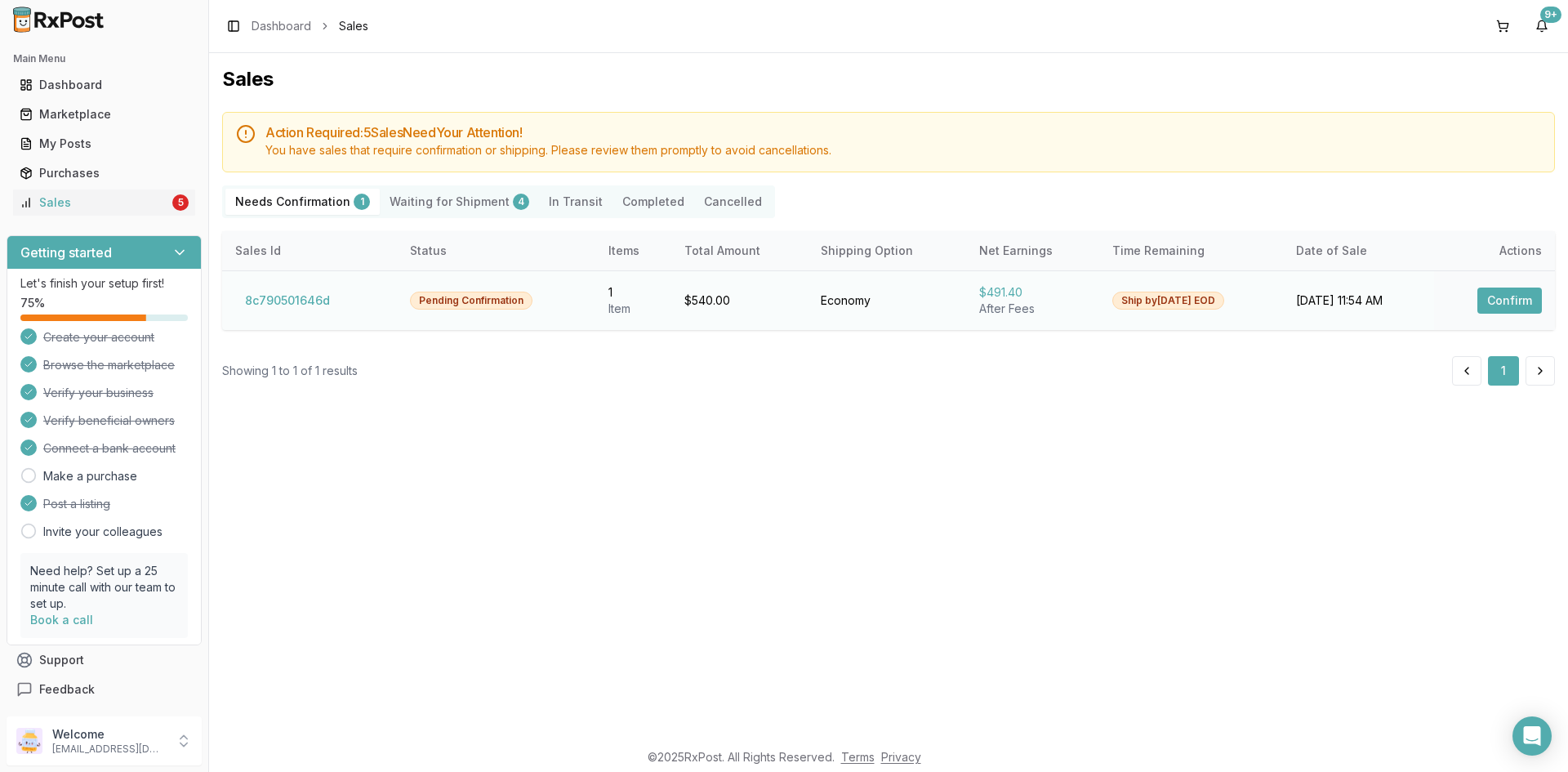
click at [1496, 299] on button "Confirm" at bounding box center [1510, 300] width 65 height 27
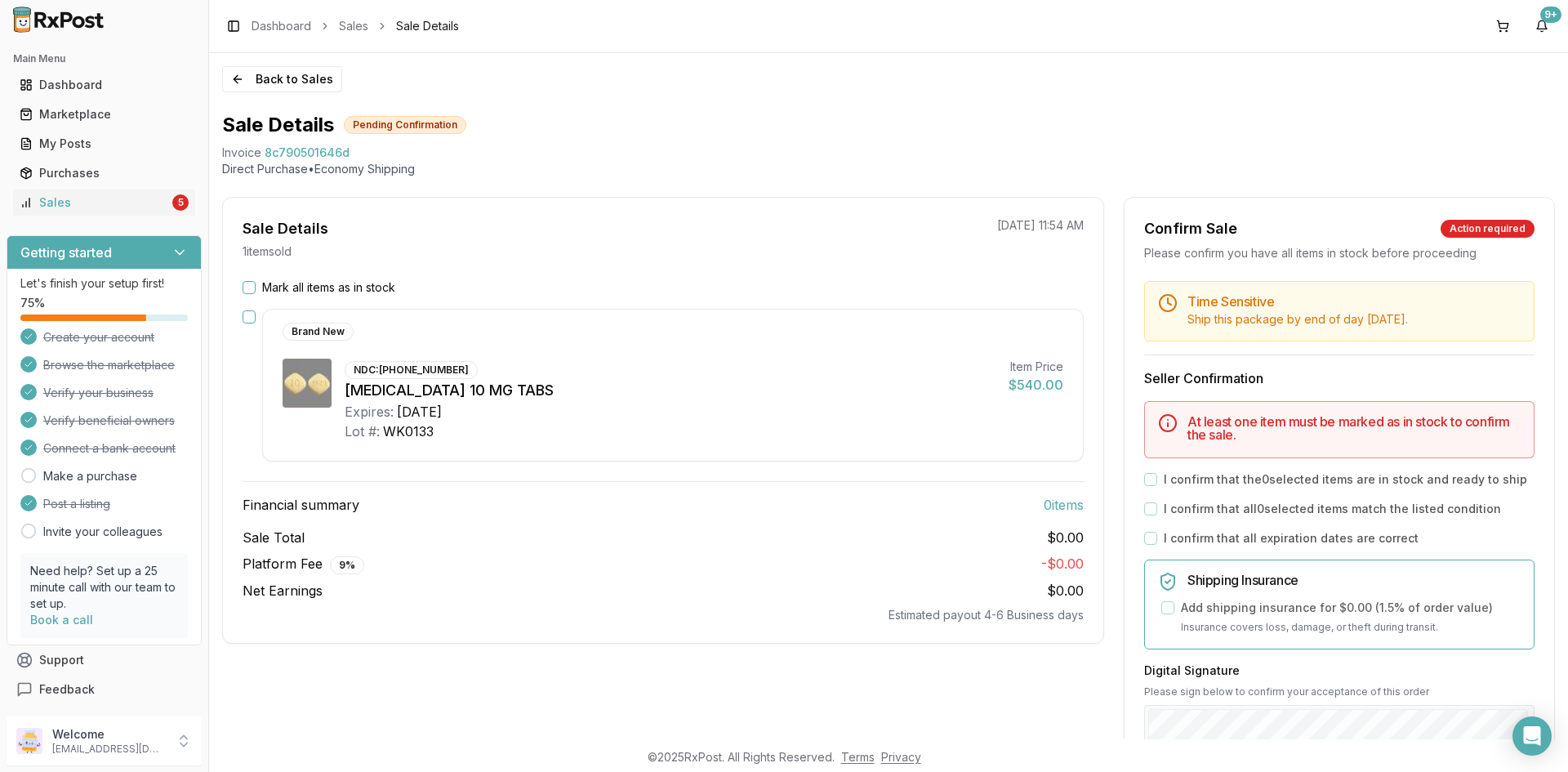
click at [253, 284] on button "Mark all items as in stock" at bounding box center [248, 287] width 13 height 13
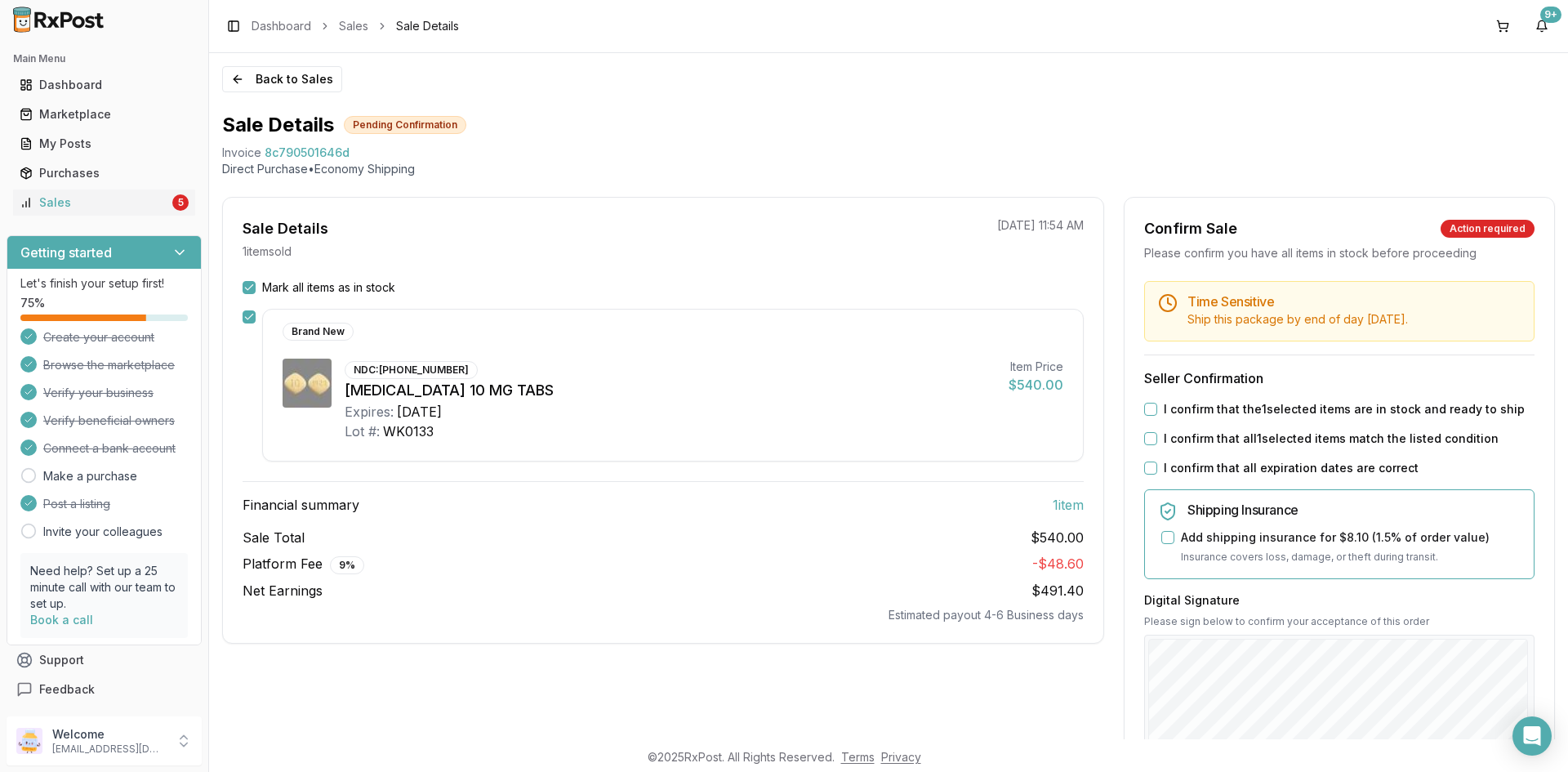
click at [1149, 408] on button "I confirm that the 1 selected items are in stock and ready to ship" at bounding box center [1150, 409] width 13 height 13
click at [1147, 443] on button "I confirm that all 1 selected items match the listed condition" at bounding box center [1150, 438] width 13 height 13
click at [1147, 464] on button "I confirm that all expiration dates are correct" at bounding box center [1150, 468] width 13 height 13
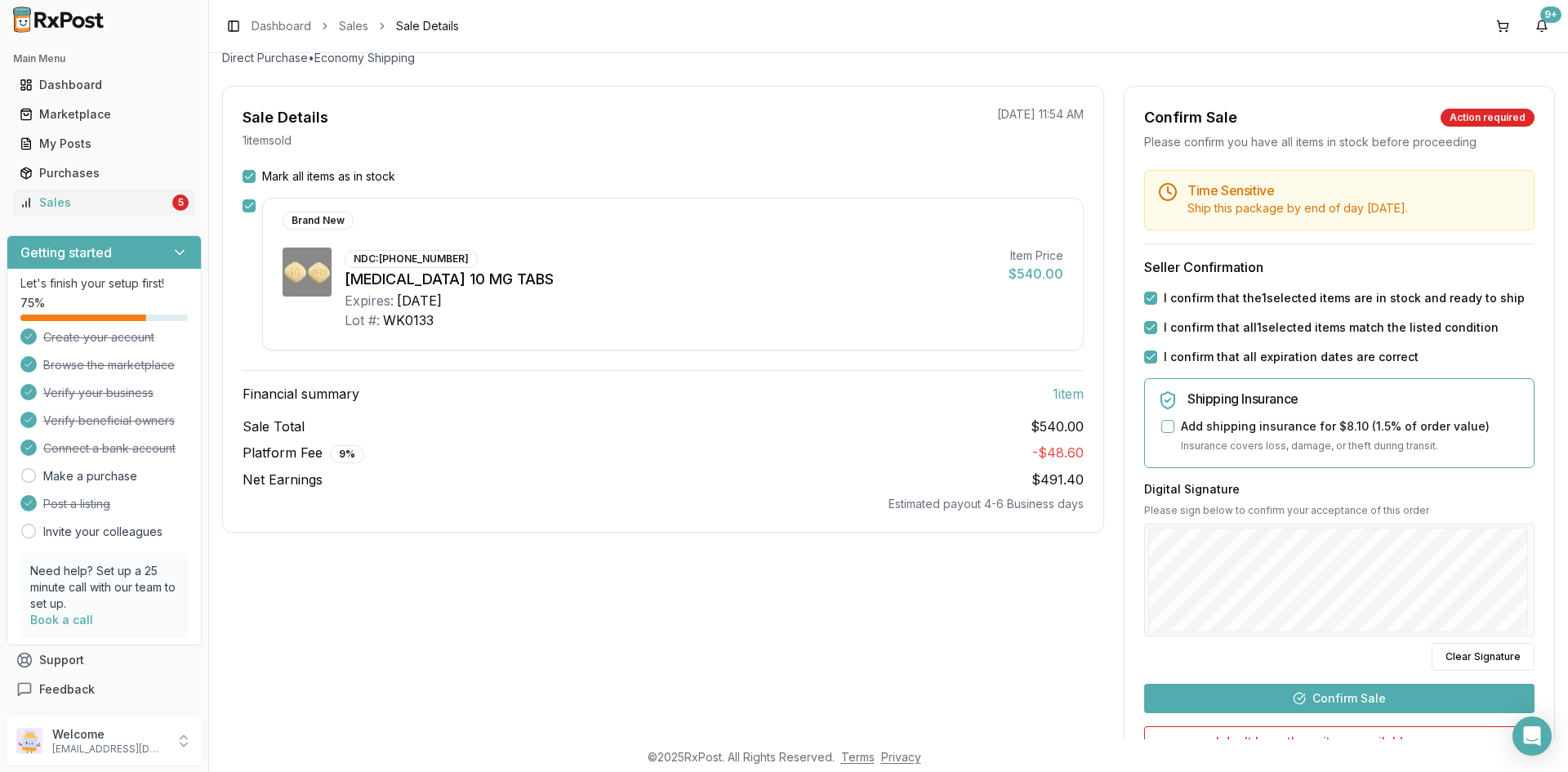
scroll to position [279, 0]
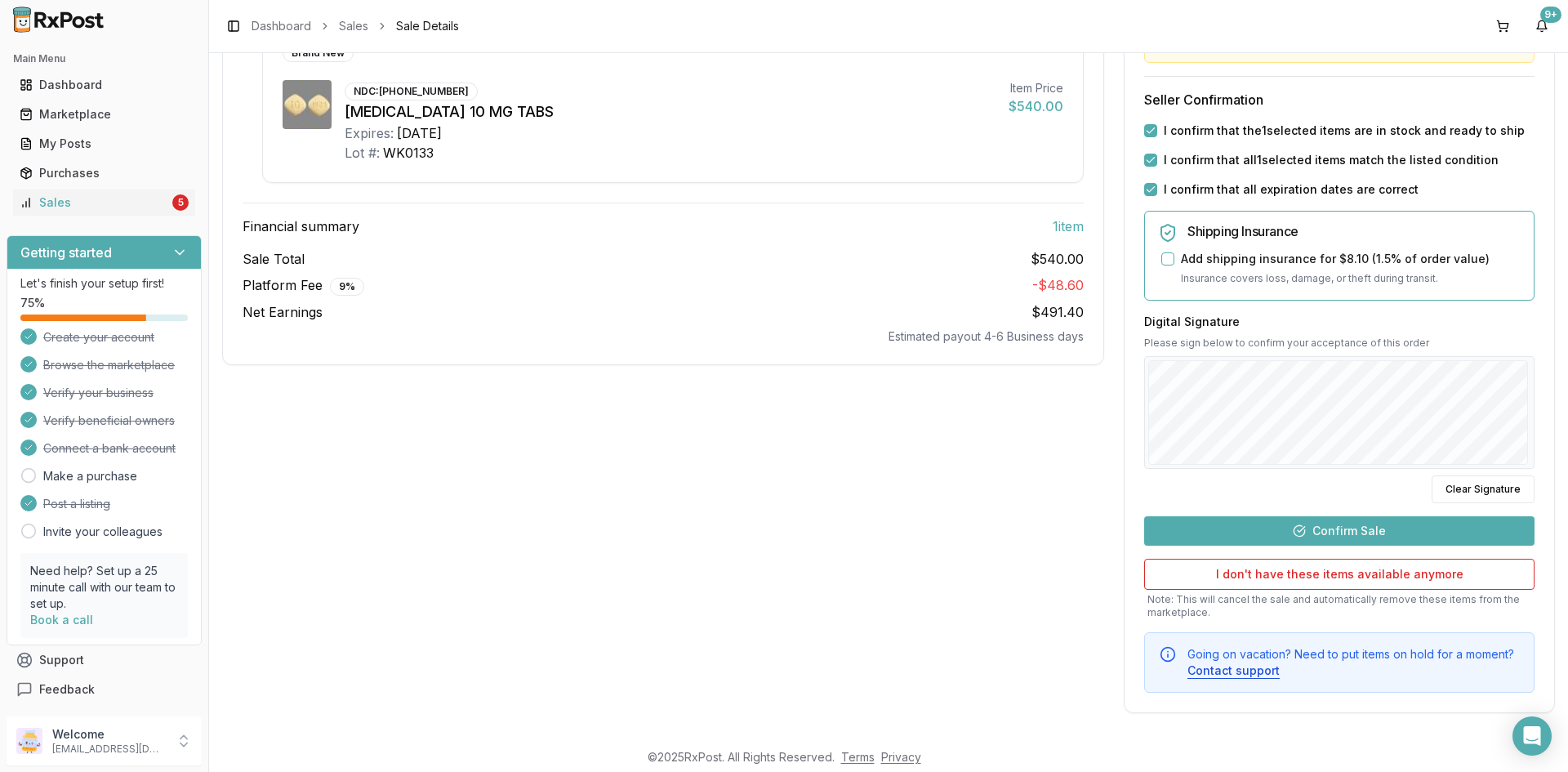
click at [1460, 503] on div "Time Sensitive Ship this package by end of day Monday, August 25th . Seller Con…" at bounding box center [1339, 347] width 429 height 690
click at [1459, 497] on button "Clear Signature" at bounding box center [1482, 489] width 103 height 28
click at [1447, 482] on button "Clear Signature" at bounding box center [1482, 489] width 103 height 28
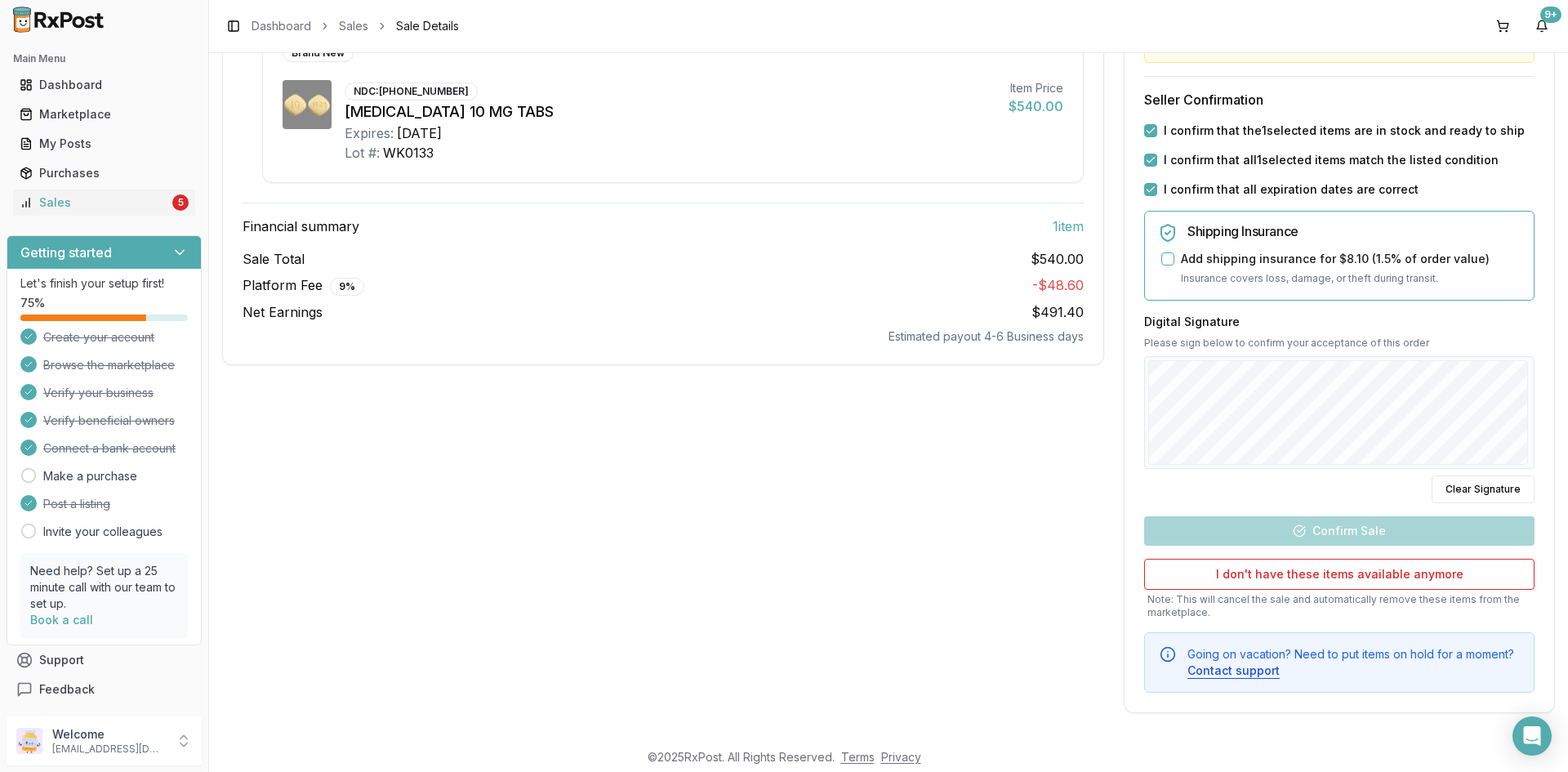
click at [1386, 472] on div "Digital Signature Please sign below to confirm your acceptance of this order Cl…" at bounding box center [1339, 409] width 390 height 189
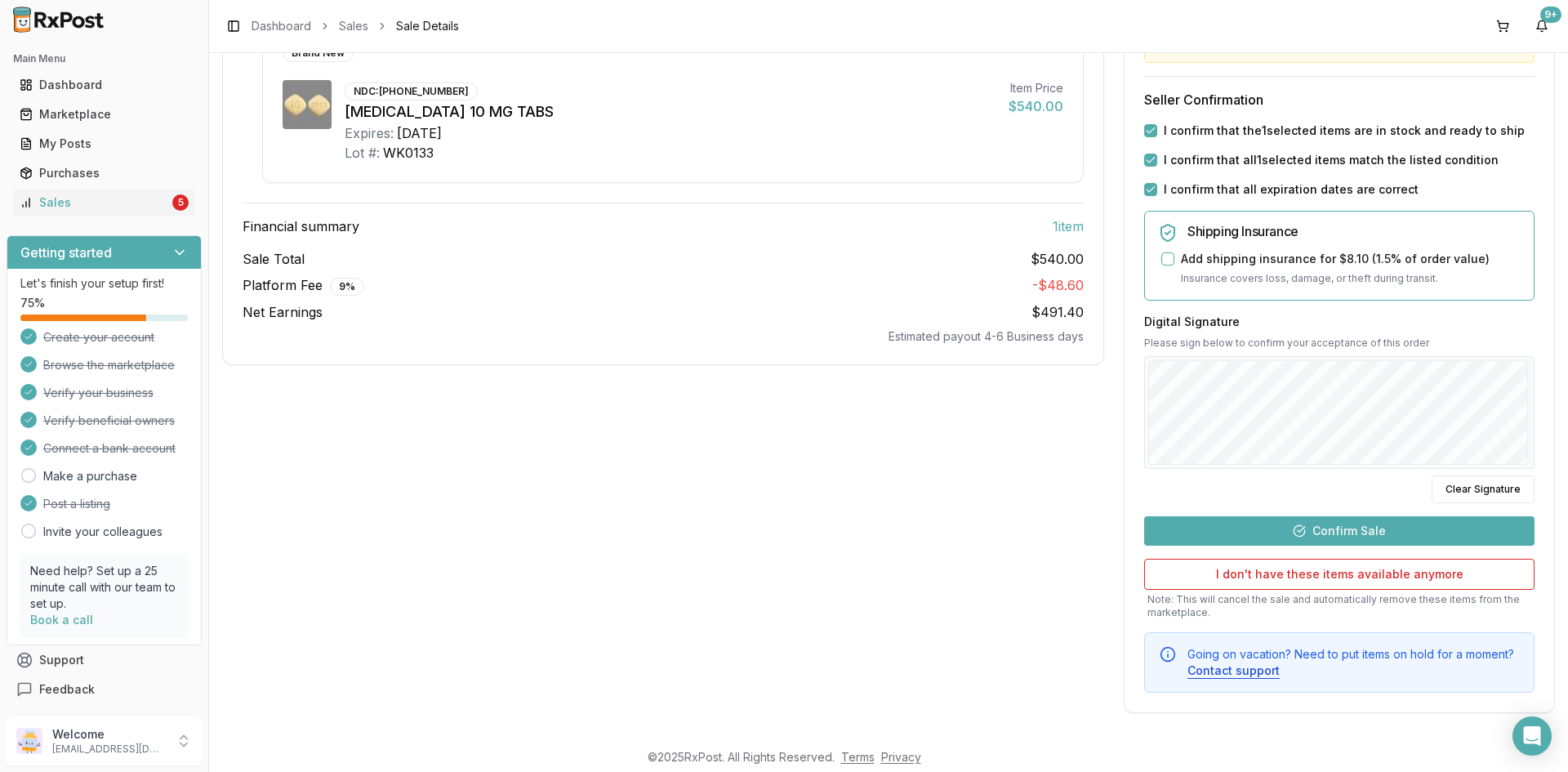
click at [1396, 524] on button "Confirm Sale" at bounding box center [1339, 531] width 390 height 30
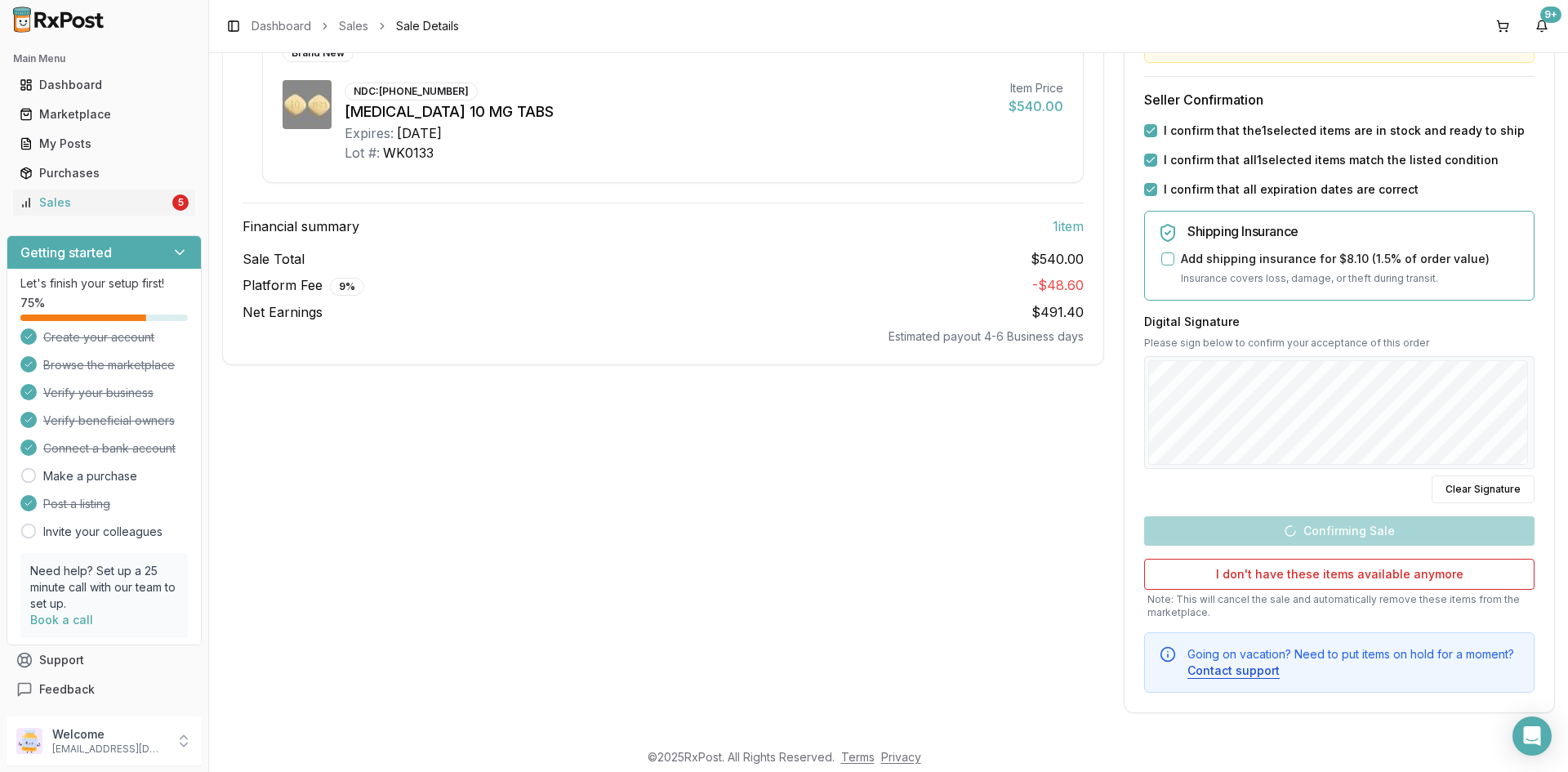
scroll to position [0, 0]
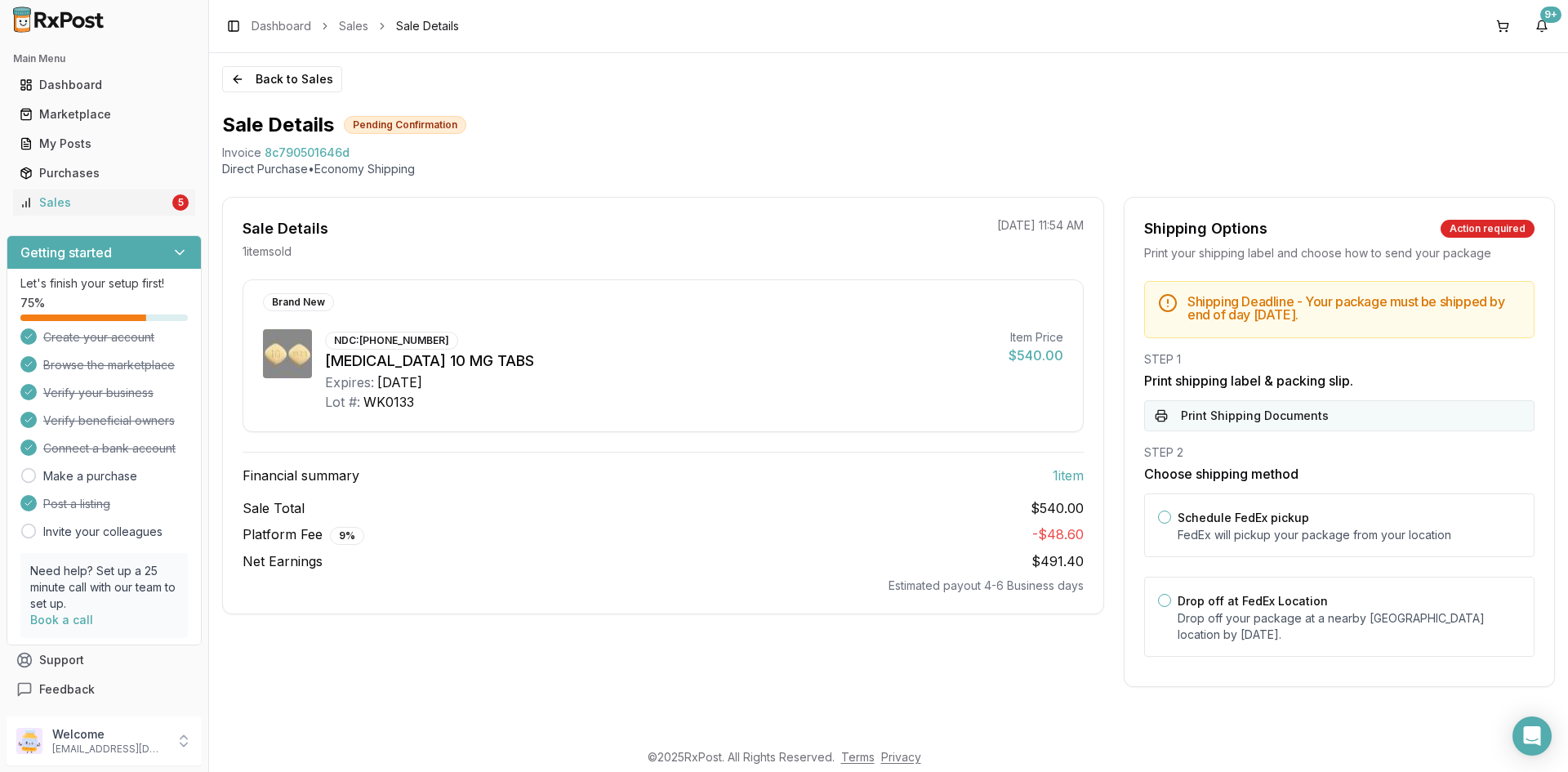
click at [1343, 419] on button "Print Shipping Documents" at bounding box center [1339, 416] width 390 height 32
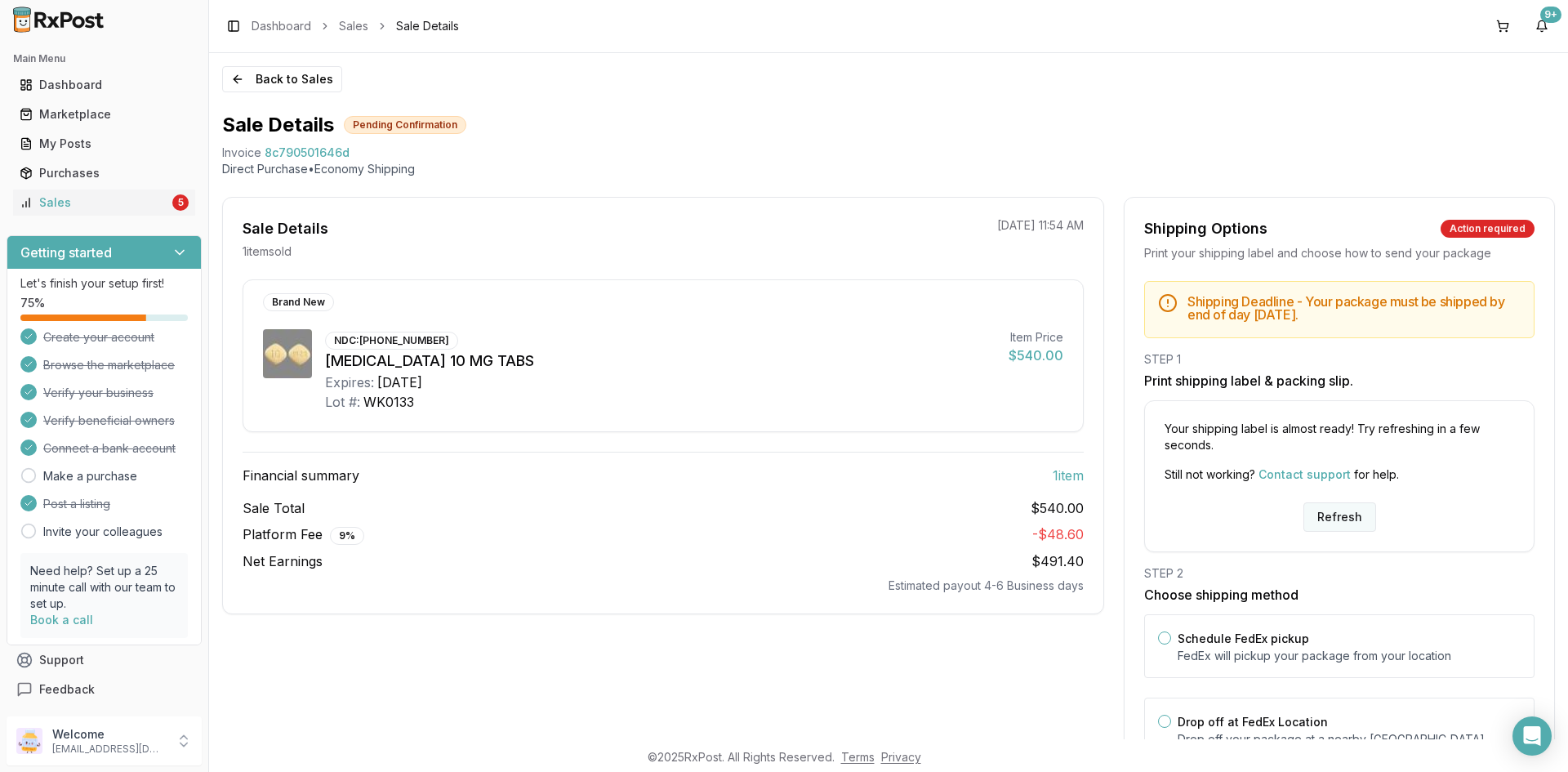
click at [1352, 520] on button "Refresh" at bounding box center [1340, 517] width 73 height 30
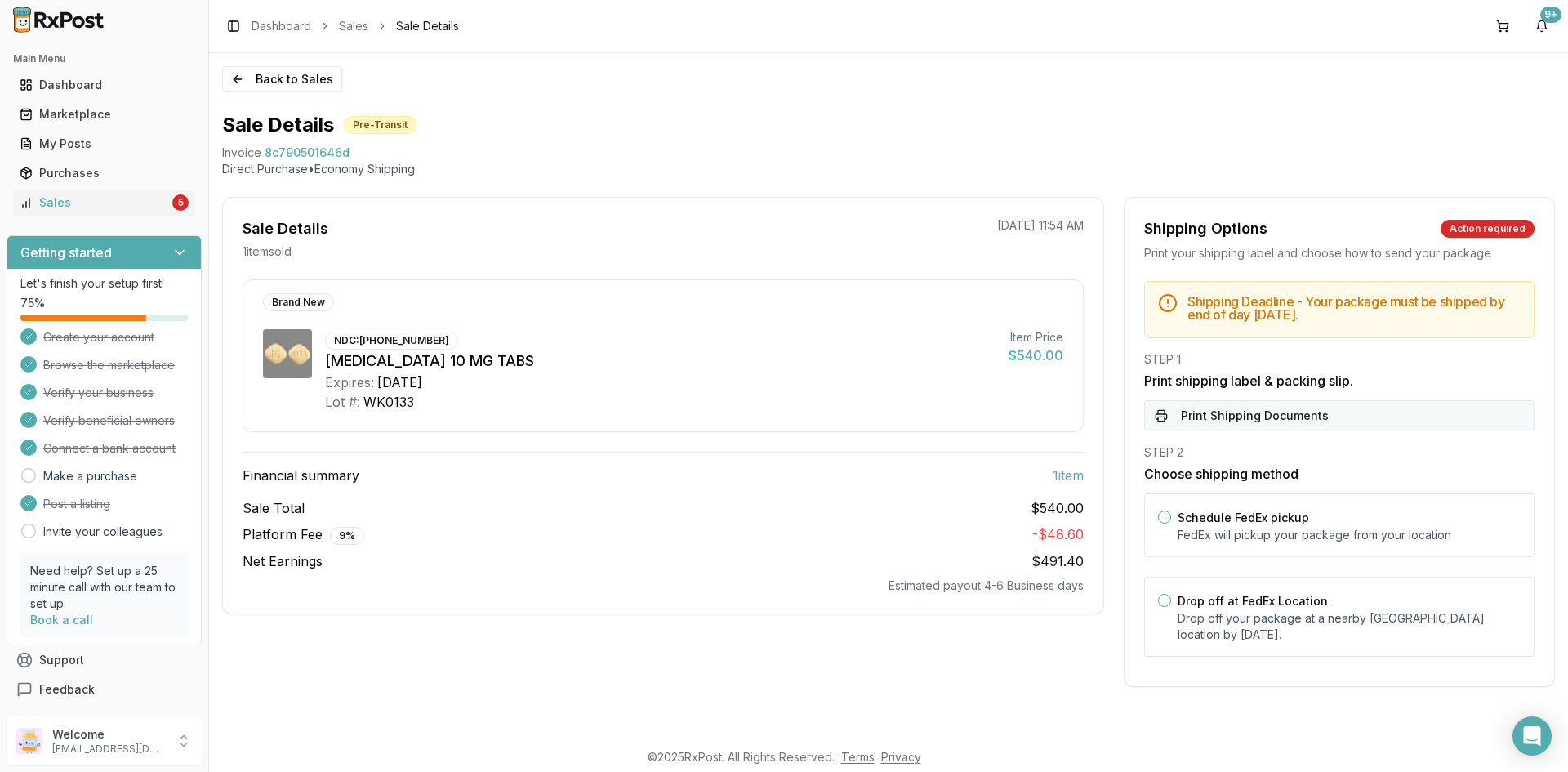
click at [1212, 423] on button "Print Shipping Documents" at bounding box center [1339, 416] width 390 height 32
click at [49, 199] on div "Sales" at bounding box center [94, 202] width 150 height 17
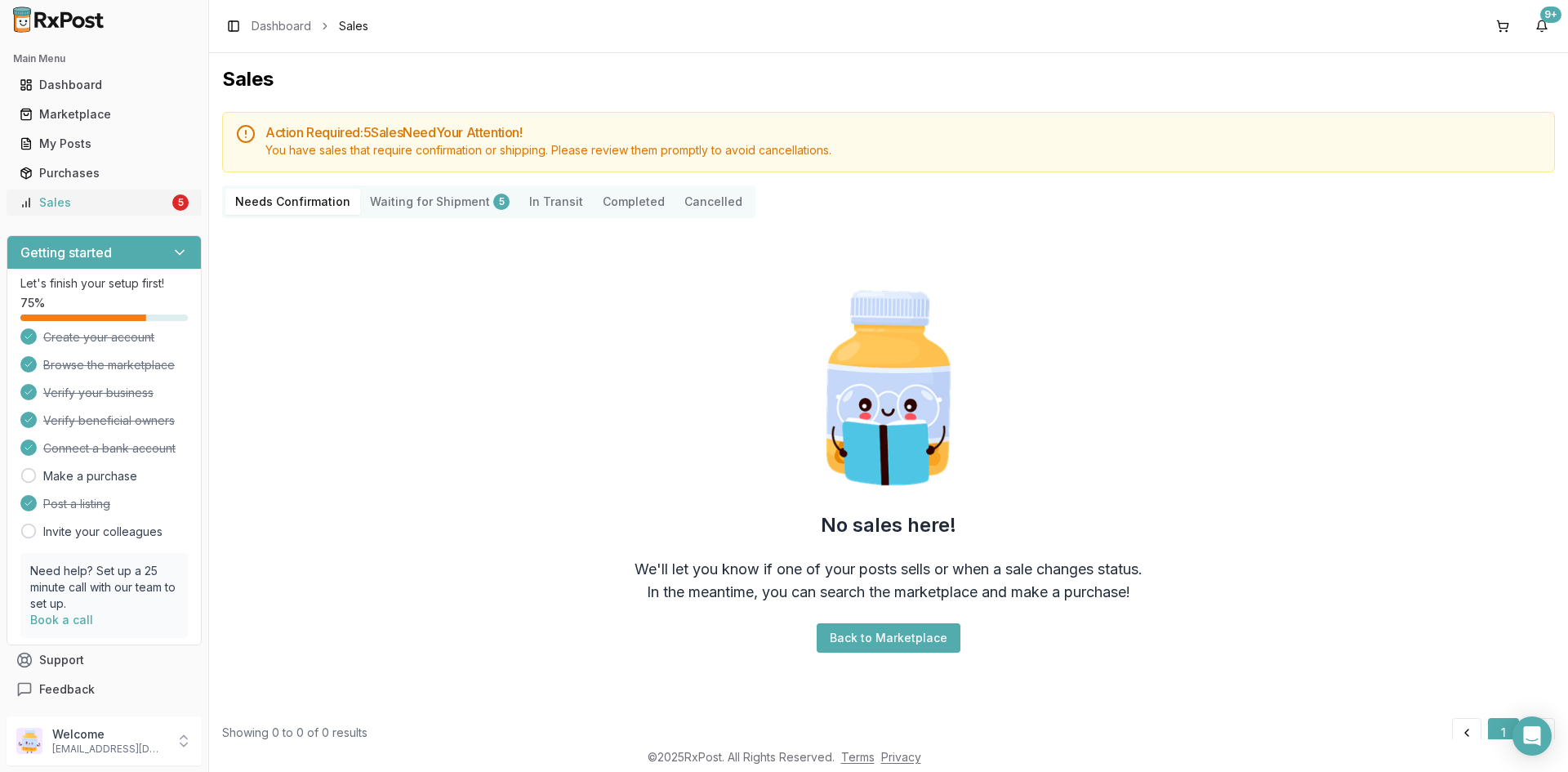
click at [128, 194] on link "Sales 5" at bounding box center [103, 203] width 182 height 30
